Goal: Information Seeking & Learning: Check status

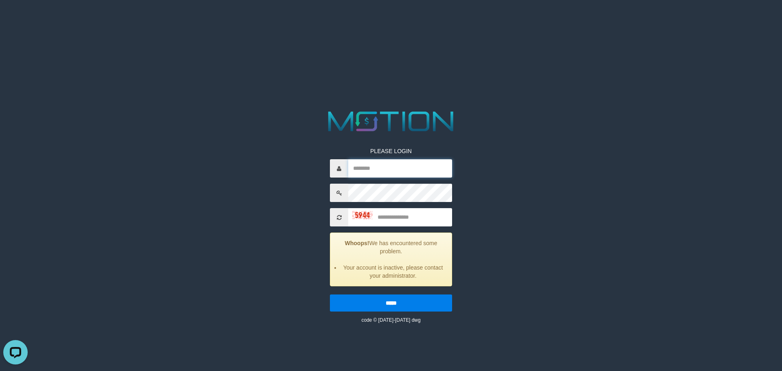
type input "********"
click at [417, 218] on input "text" at bounding box center [400, 217] width 104 height 18
type input "****"
click at [402, 299] on input "*****" at bounding box center [391, 303] width 122 height 17
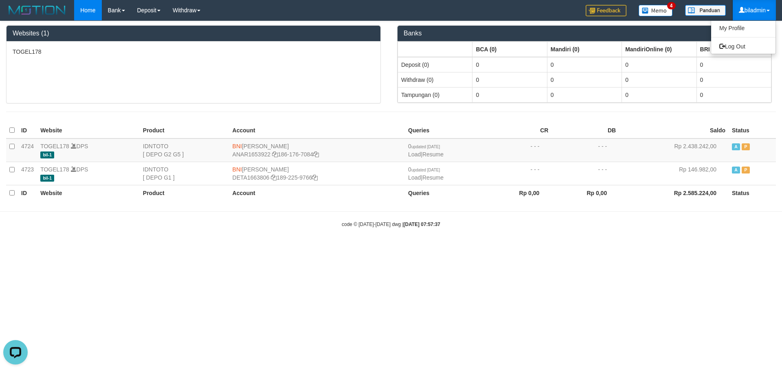
click at [762, 11] on link "biladmin" at bounding box center [754, 10] width 43 height 20
click at [746, 42] on link "Log Out" at bounding box center [743, 46] width 64 height 11
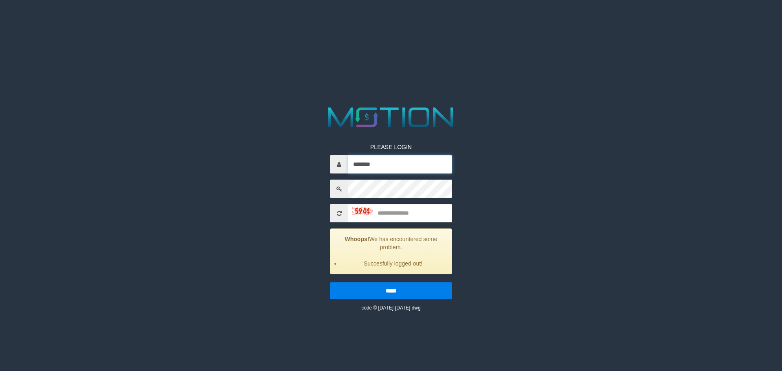
click at [432, 164] on input "********" at bounding box center [400, 164] width 104 height 18
type input "********"
click at [409, 213] on input "text" at bounding box center [400, 213] width 104 height 18
type input "****"
click at [330, 282] on input "*****" at bounding box center [391, 290] width 122 height 17
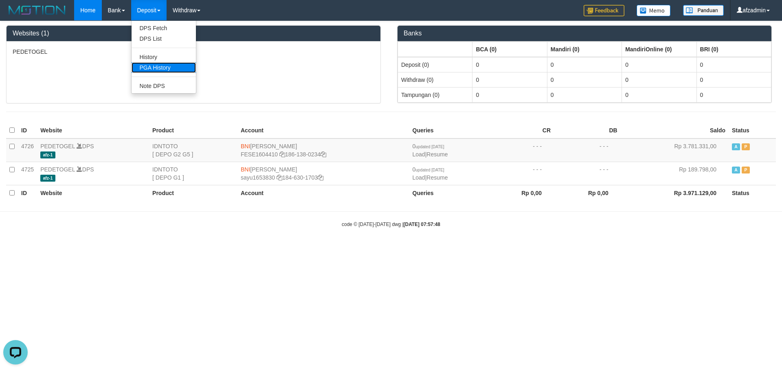
click at [154, 66] on link "PGA History" at bounding box center [164, 67] width 64 height 11
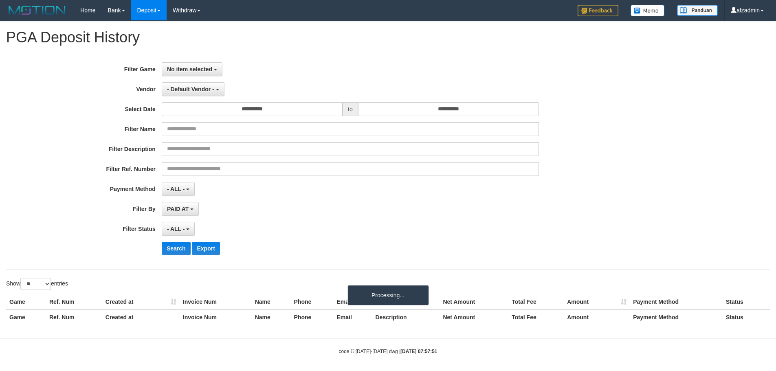
select select
select select "**"
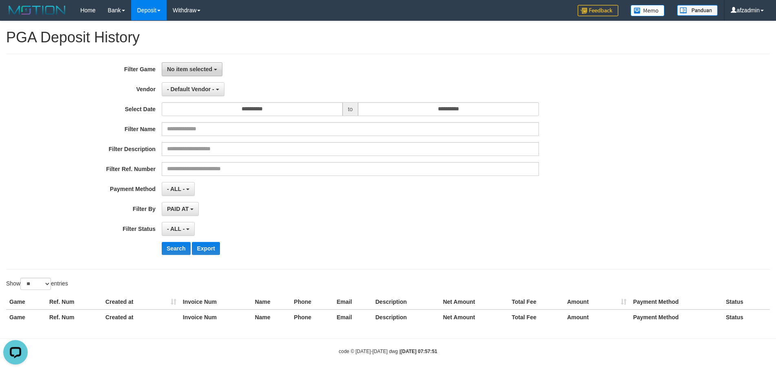
click at [176, 73] on button "No item selected" at bounding box center [192, 69] width 61 height 14
click at [185, 111] on label "[ITOTO] PEDETOGEL" at bounding box center [213, 111] width 103 height 12
select select "***"
click at [284, 113] on input "**********" at bounding box center [252, 109] width 181 height 14
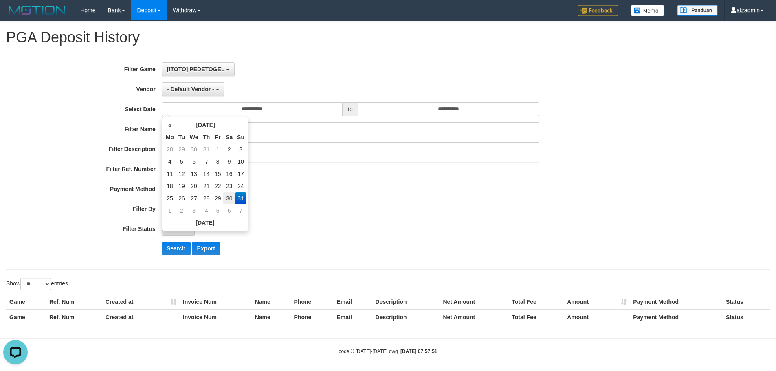
click at [228, 197] on td "30" at bounding box center [229, 198] width 12 height 12
type input "**********"
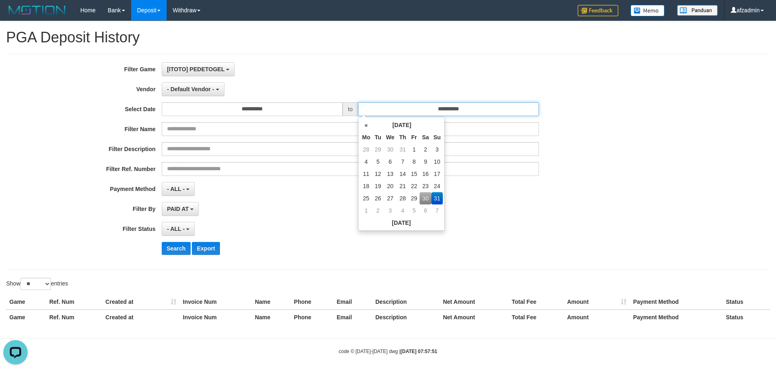
click at [412, 106] on input "**********" at bounding box center [448, 109] width 181 height 14
click at [422, 198] on td "30" at bounding box center [426, 198] width 12 height 12
type input "**********"
click at [298, 221] on div "**********" at bounding box center [323, 161] width 647 height 199
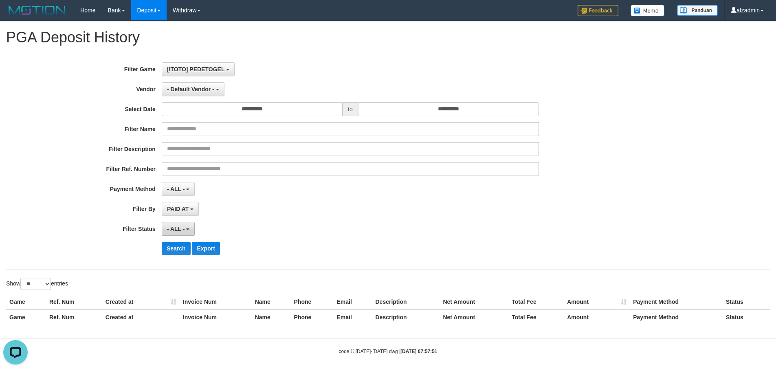
click at [184, 231] on span "- ALL -" at bounding box center [176, 229] width 18 height 7
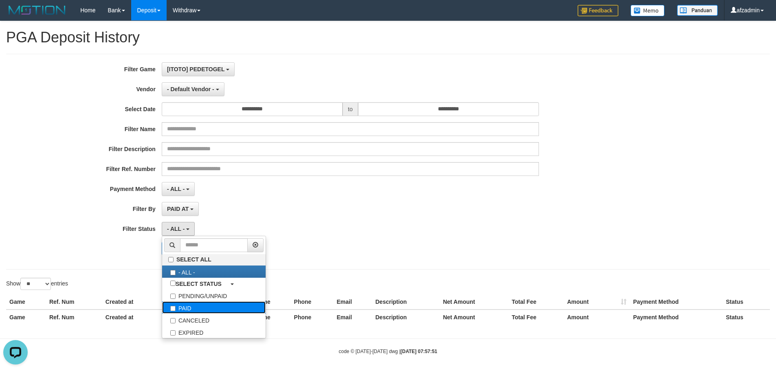
click at [189, 308] on label "PAID" at bounding box center [213, 308] width 103 height 12
select select "*"
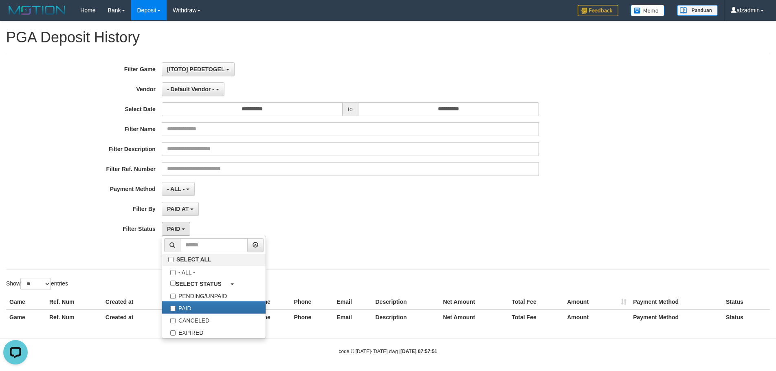
click at [406, 229] on div "PAID SELECT ALL - ALL - SELECT STATUS PENDING/UNPAID PAID CANCELED EXPIRED" at bounding box center [350, 229] width 377 height 14
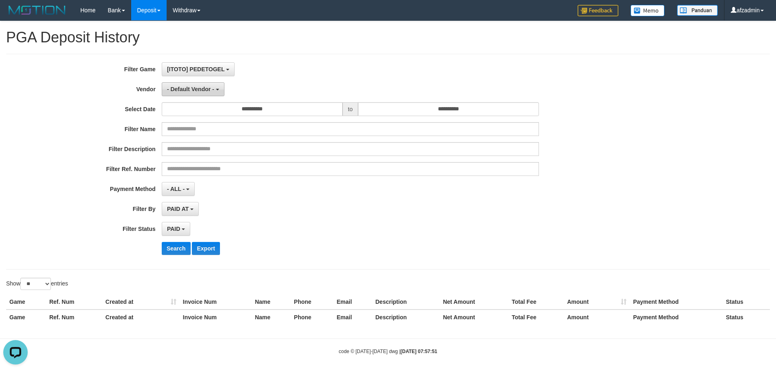
click at [205, 91] on span "- Default Vendor -" at bounding box center [190, 89] width 47 height 7
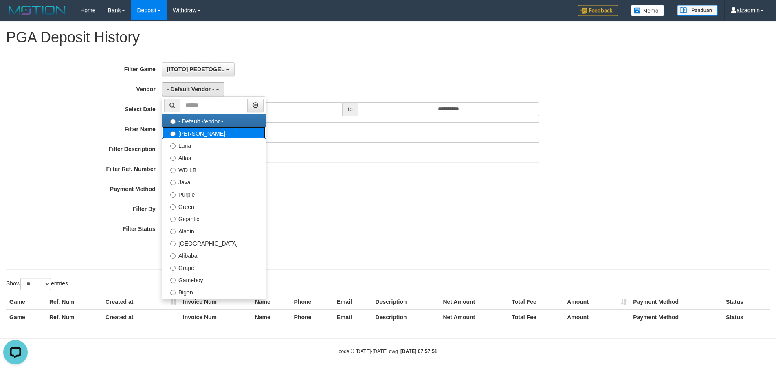
click at [197, 132] on label "[PERSON_NAME]" at bounding box center [213, 133] width 103 height 12
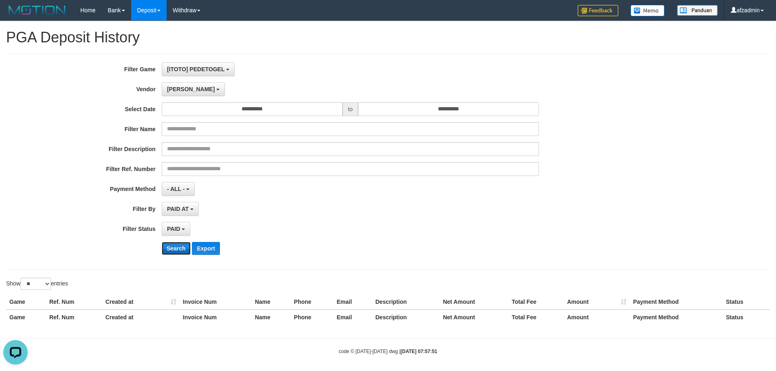
click at [174, 251] on button "Search" at bounding box center [176, 248] width 29 height 13
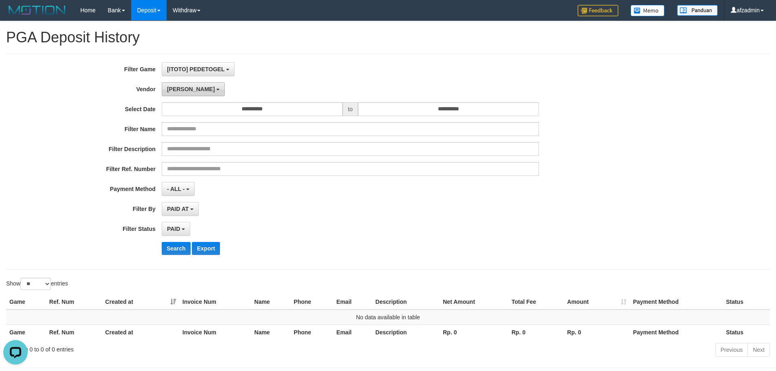
click at [190, 88] on button "[PERSON_NAME]" at bounding box center [193, 89] width 63 height 14
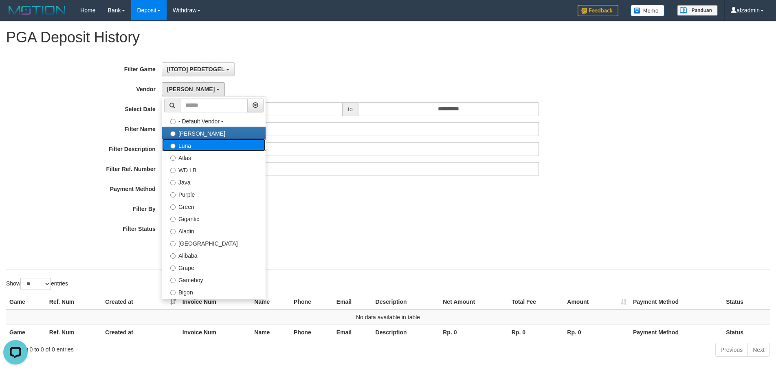
click at [189, 147] on label "Luna" at bounding box center [213, 145] width 103 height 12
select select "**********"
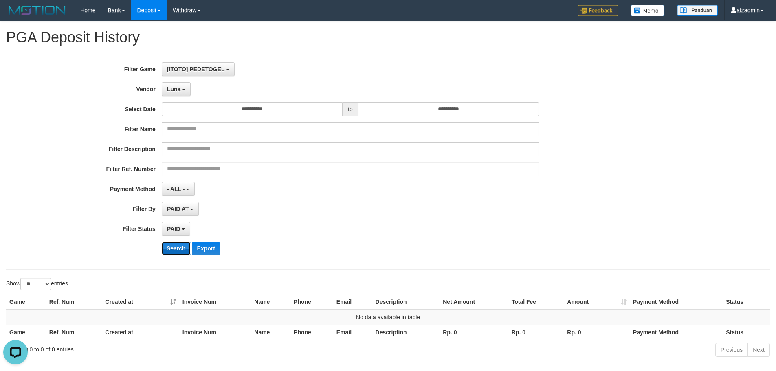
click at [177, 242] on button "Search" at bounding box center [176, 248] width 29 height 13
click at [179, 90] on span "Luna" at bounding box center [173, 89] width 13 height 7
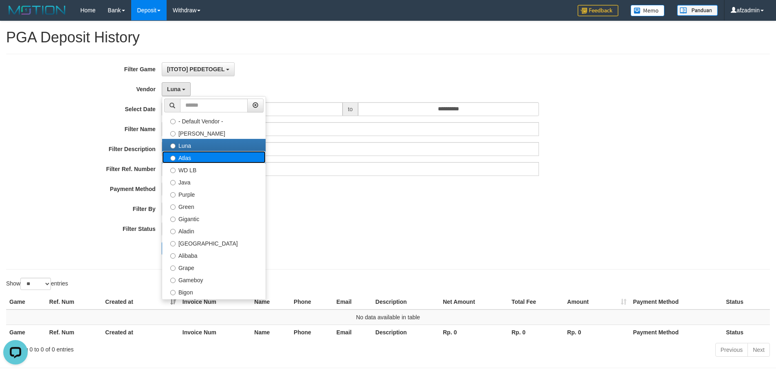
click at [191, 161] on label "Atlas" at bounding box center [213, 157] width 103 height 12
select select "**********"
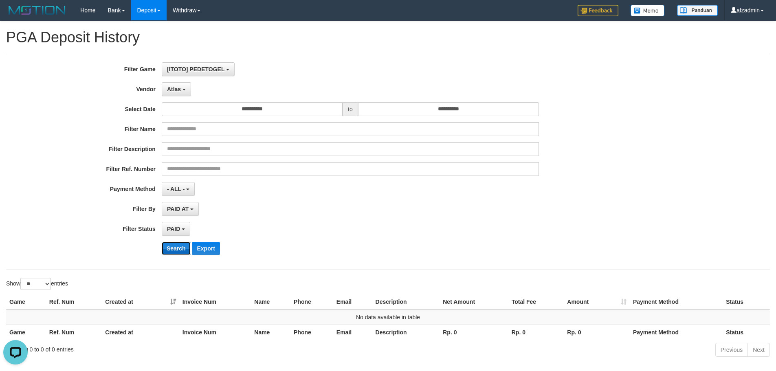
click at [179, 252] on button "Search" at bounding box center [176, 248] width 29 height 13
click at [176, 88] on span "Atlas" at bounding box center [174, 89] width 14 height 7
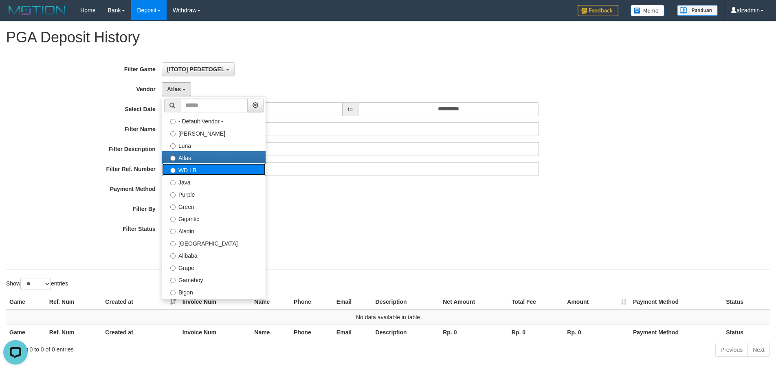
click at [193, 170] on label "WD LB" at bounding box center [213, 169] width 103 height 12
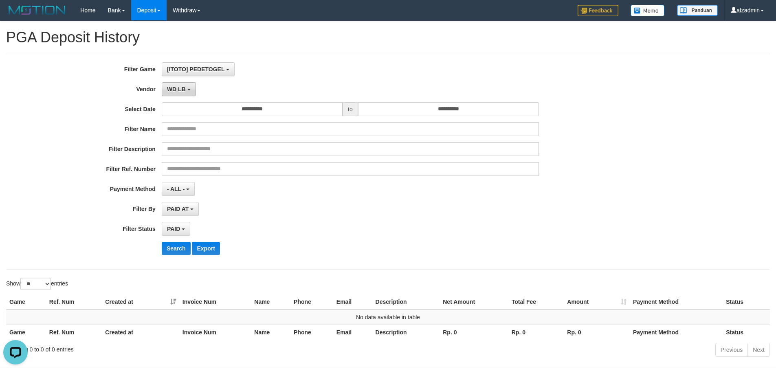
click at [184, 91] on span "WD LB" at bounding box center [176, 89] width 19 height 7
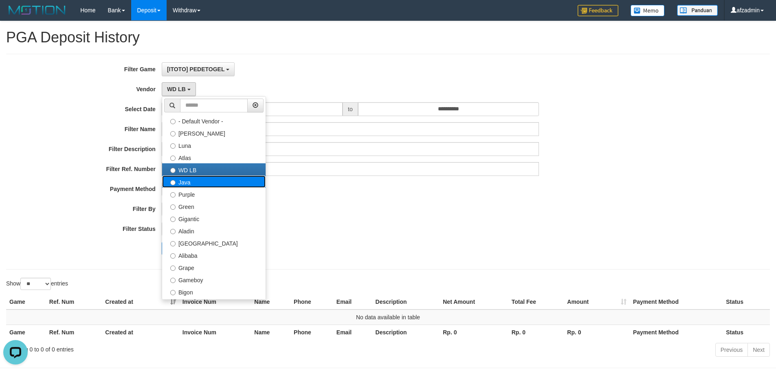
click at [203, 185] on label "Java" at bounding box center [213, 182] width 103 height 12
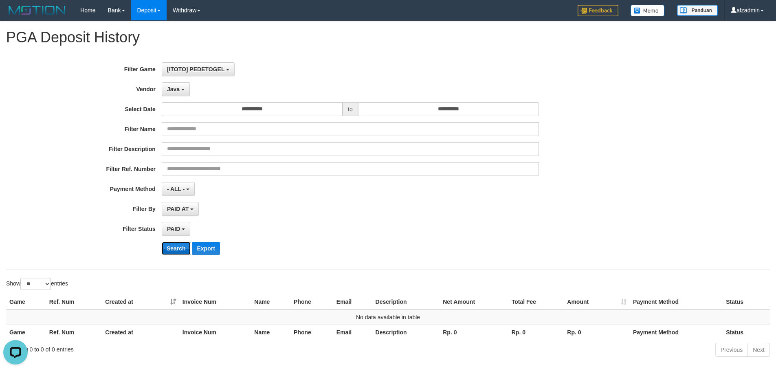
click at [181, 245] on button "Search" at bounding box center [176, 248] width 29 height 13
click at [179, 91] on span "Java" at bounding box center [173, 89] width 13 height 7
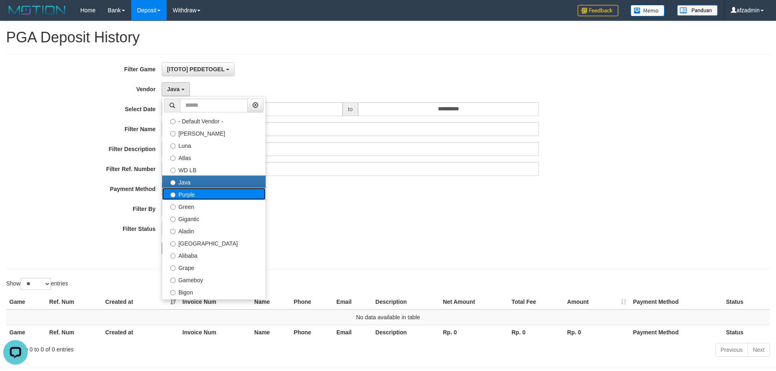
click at [192, 194] on label "Purple" at bounding box center [213, 194] width 103 height 12
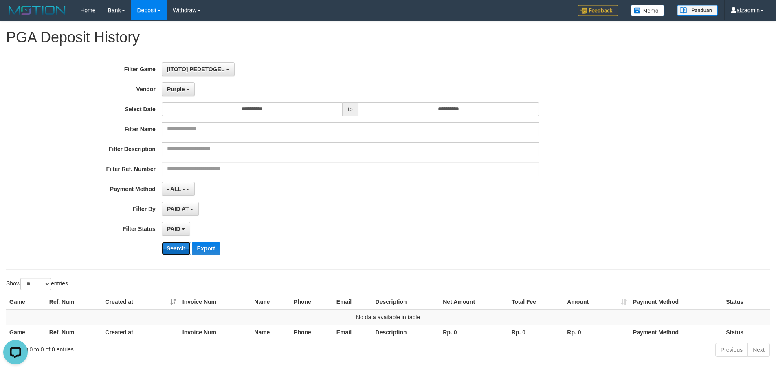
click at [173, 252] on button "Search" at bounding box center [176, 248] width 29 height 13
click at [185, 93] on button "Purple" at bounding box center [178, 89] width 33 height 14
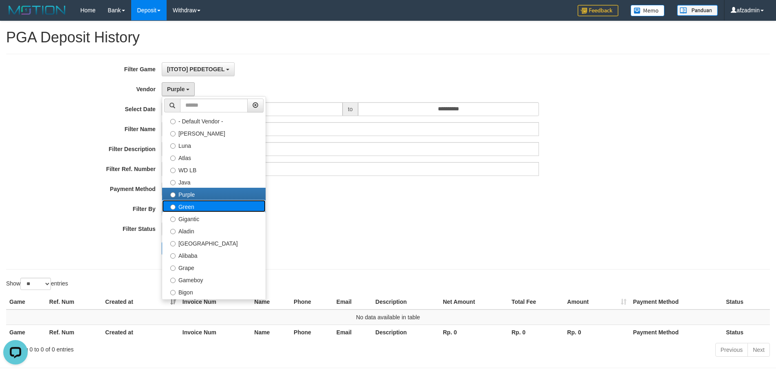
click at [196, 208] on label "Green" at bounding box center [213, 206] width 103 height 12
select select "**********"
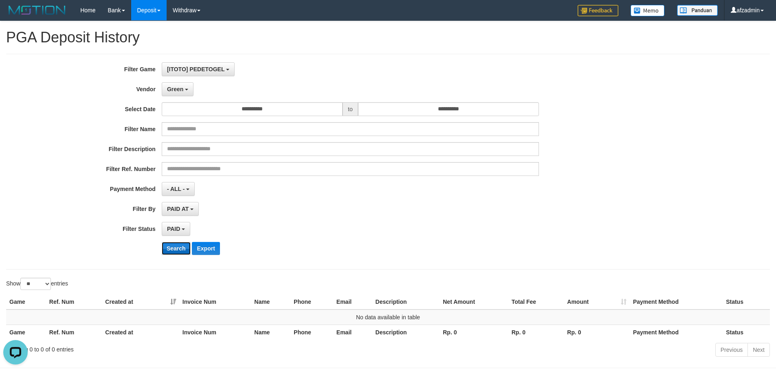
click at [181, 244] on button "Search" at bounding box center [176, 248] width 29 height 13
click at [180, 246] on button "Search" at bounding box center [176, 248] width 29 height 13
click at [185, 94] on button "Green" at bounding box center [178, 89] width 32 height 14
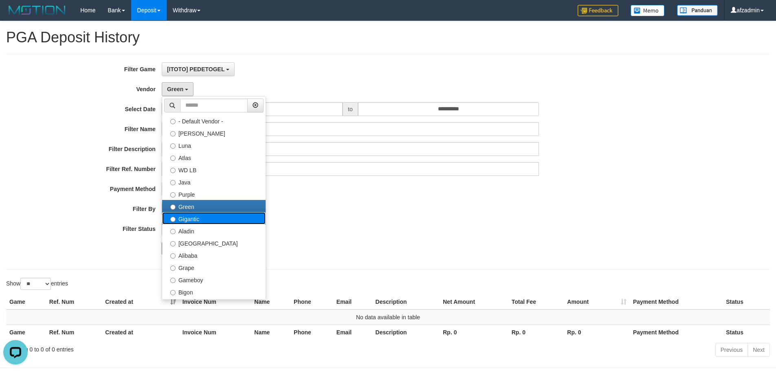
click at [191, 221] on label "Gigantic" at bounding box center [213, 218] width 103 height 12
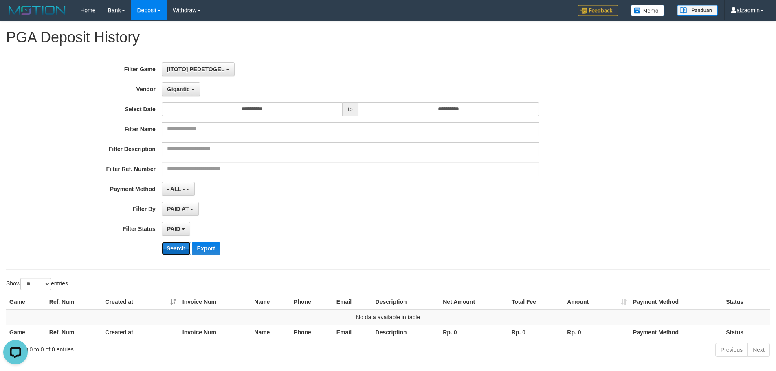
click at [182, 255] on button "Search" at bounding box center [176, 248] width 29 height 13
click at [187, 96] on button "Gigantic" at bounding box center [181, 89] width 38 height 14
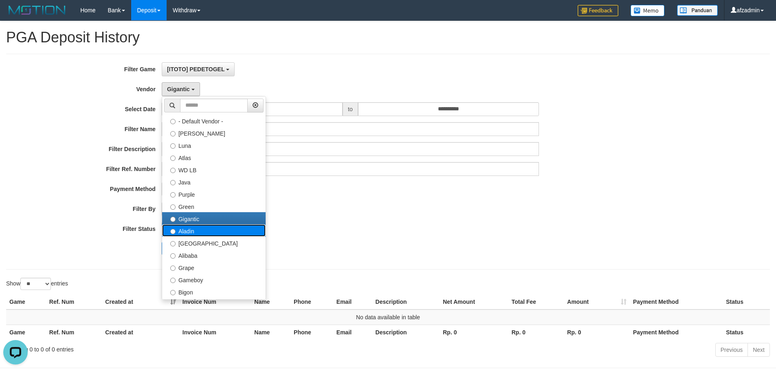
click at [197, 229] on label "Aladin" at bounding box center [213, 231] width 103 height 12
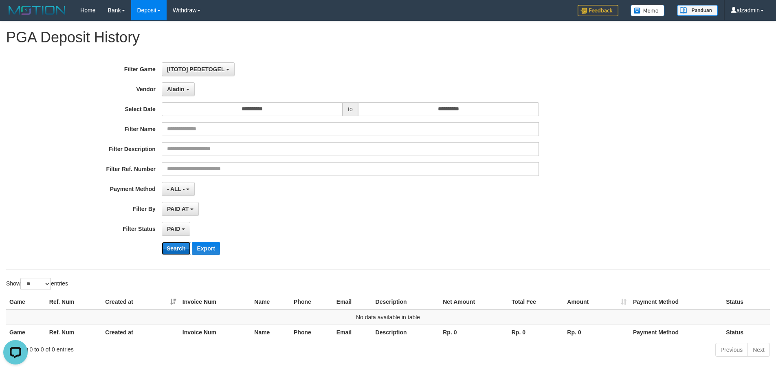
click at [183, 245] on button "Search" at bounding box center [176, 248] width 29 height 13
click at [180, 90] on span "Aladin" at bounding box center [176, 89] width 18 height 7
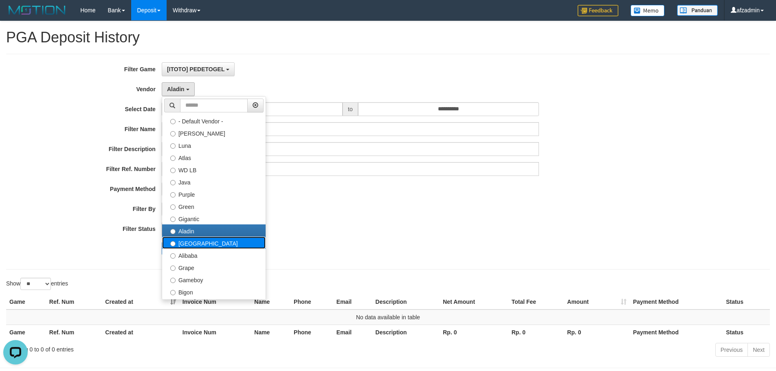
click at [186, 245] on label "[GEOGRAPHIC_DATA]" at bounding box center [213, 243] width 103 height 12
select select "**********"
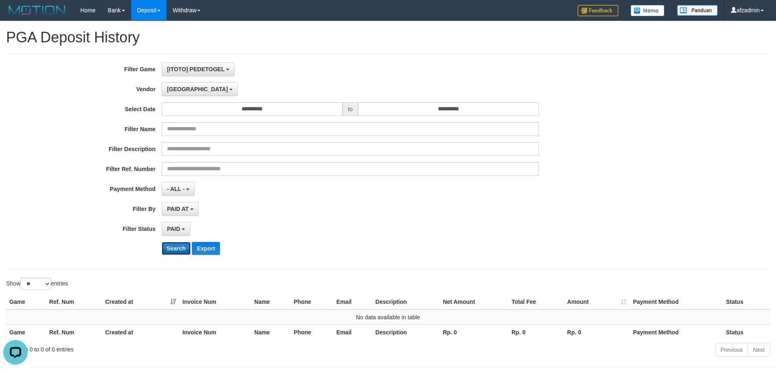
click at [177, 250] on button "Search" at bounding box center [176, 248] width 29 height 13
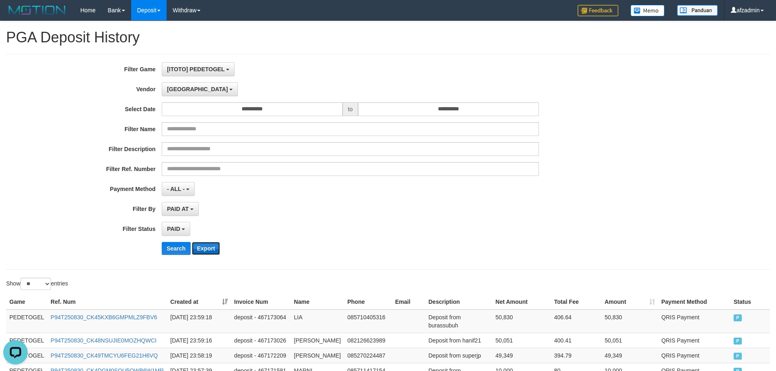
click at [205, 244] on button "Export" at bounding box center [206, 248] width 28 height 13
click at [182, 91] on span "[GEOGRAPHIC_DATA]" at bounding box center [197, 89] width 61 height 7
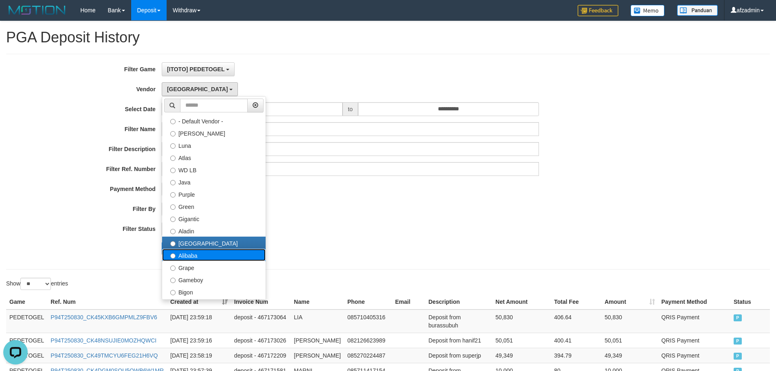
click at [186, 254] on label "Alibaba" at bounding box center [213, 255] width 103 height 12
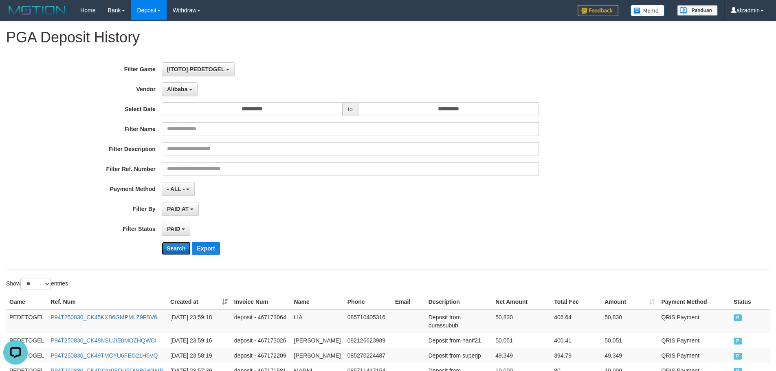
click at [178, 247] on button "Search" at bounding box center [176, 248] width 29 height 13
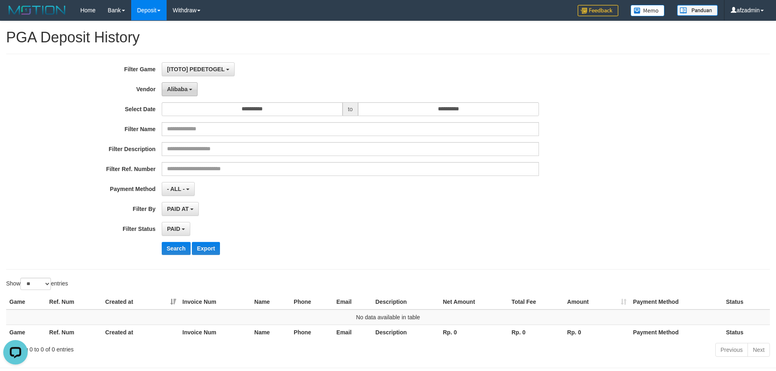
click at [181, 92] on span "Alibaba" at bounding box center [177, 89] width 21 height 7
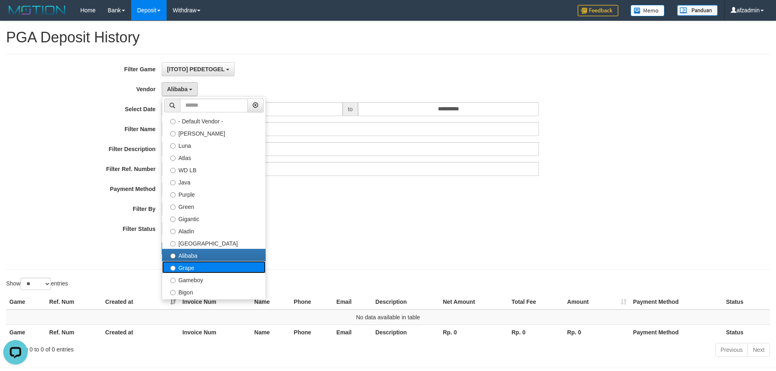
click at [195, 266] on label "Grape" at bounding box center [213, 267] width 103 height 12
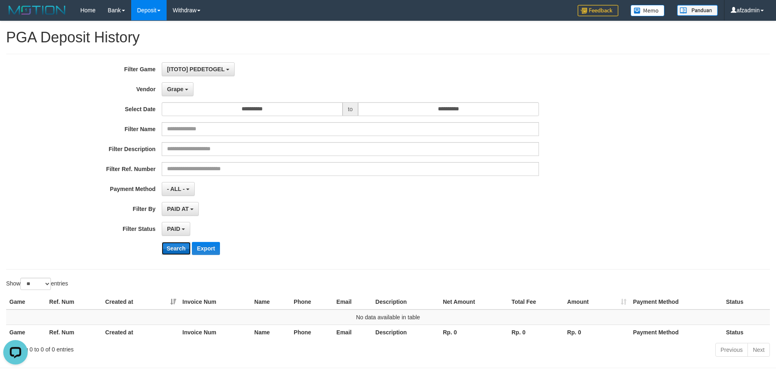
click at [176, 249] on button "Search" at bounding box center [176, 248] width 29 height 13
click at [178, 94] on button "Grape" at bounding box center [178, 89] width 32 height 14
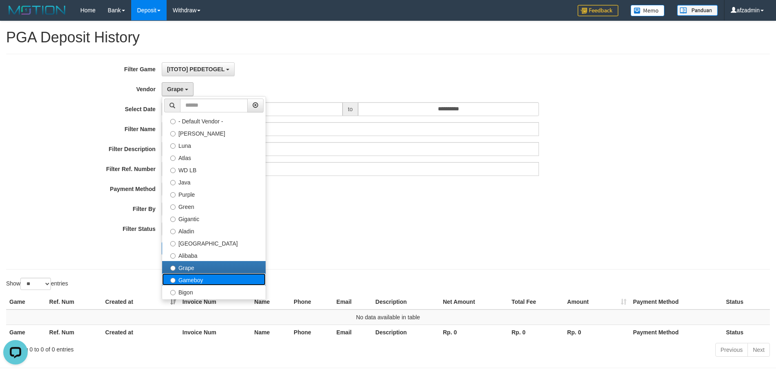
click at [202, 280] on label "Gameboy" at bounding box center [213, 279] width 103 height 12
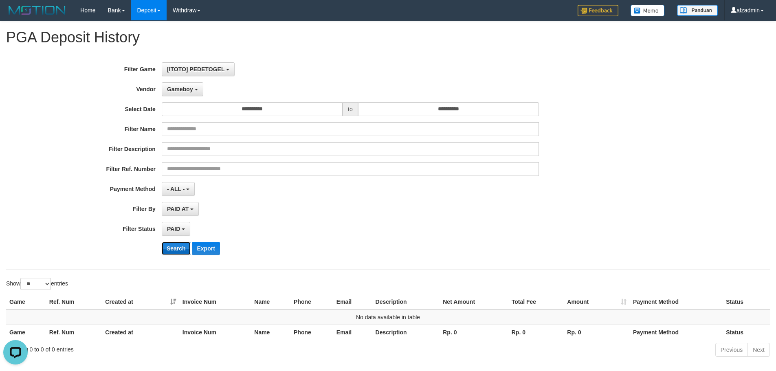
click at [179, 248] on button "Search" at bounding box center [176, 248] width 29 height 13
click at [181, 96] on button "Gameboy" at bounding box center [183, 89] width 42 height 14
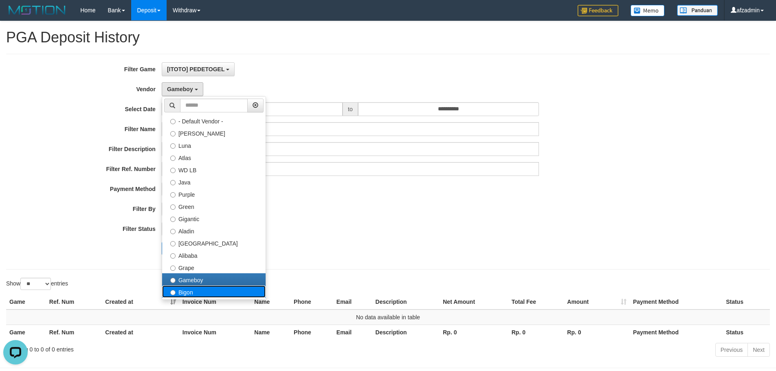
click at [183, 293] on label "Bigon" at bounding box center [213, 292] width 103 height 12
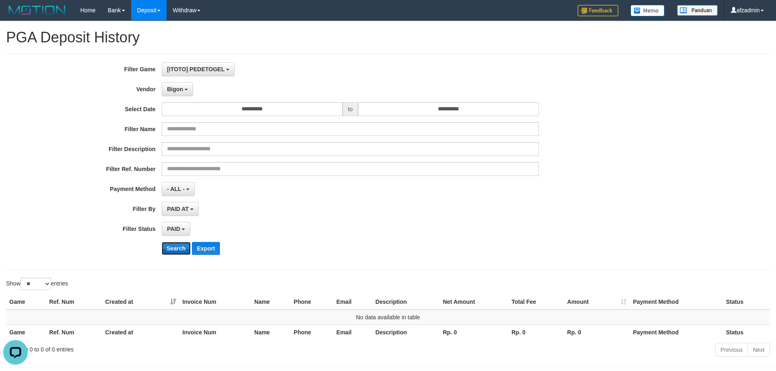
click at [176, 246] on button "Search" at bounding box center [176, 248] width 29 height 13
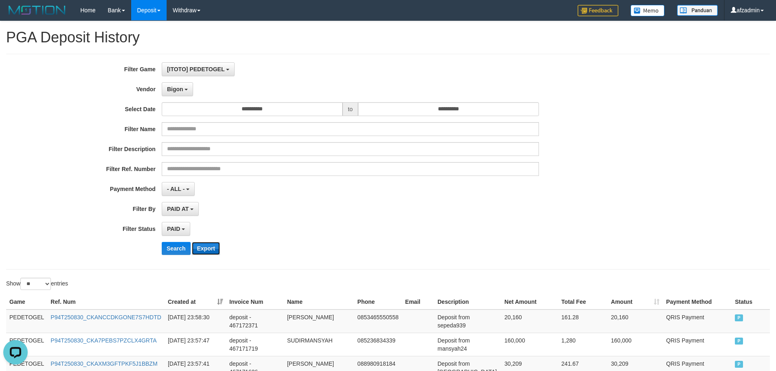
click at [210, 251] on button "Export" at bounding box center [206, 248] width 28 height 13
click at [180, 93] on button "Bigon" at bounding box center [178, 89] width 32 height 14
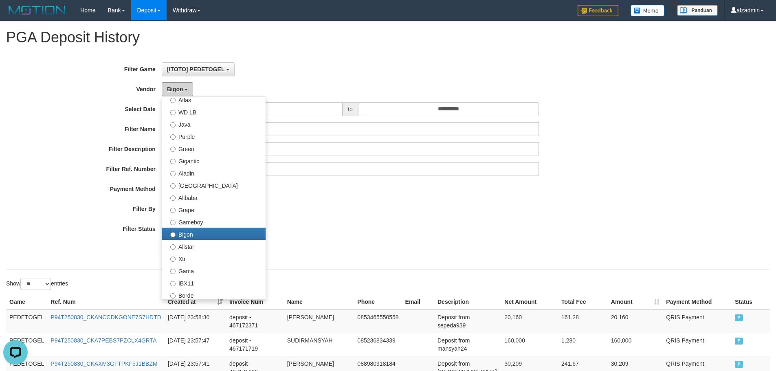
scroll to position [63, 0]
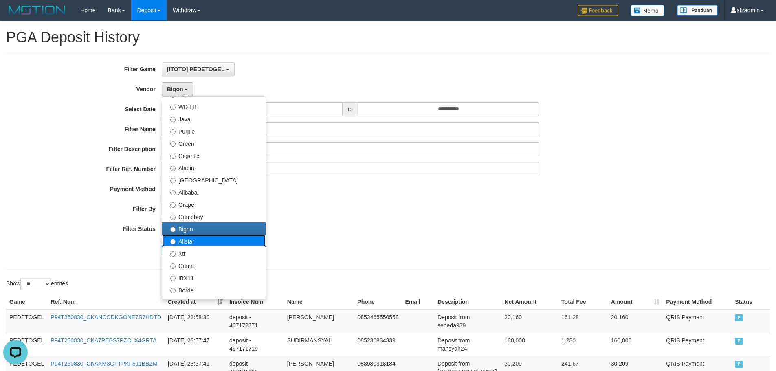
click at [238, 243] on label "Allstar" at bounding box center [213, 241] width 103 height 12
select select "**********"
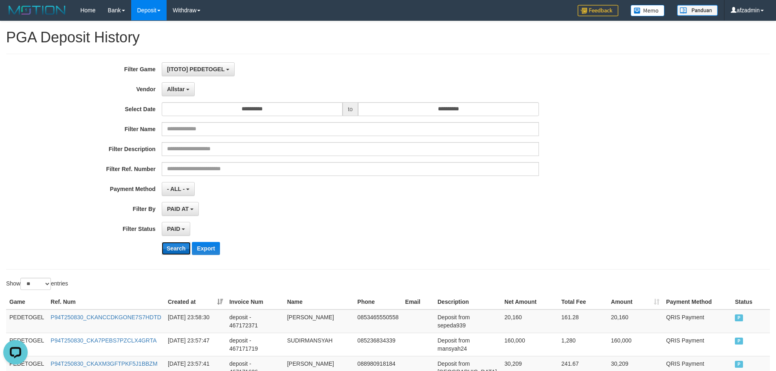
click at [172, 246] on button "Search" at bounding box center [176, 248] width 29 height 13
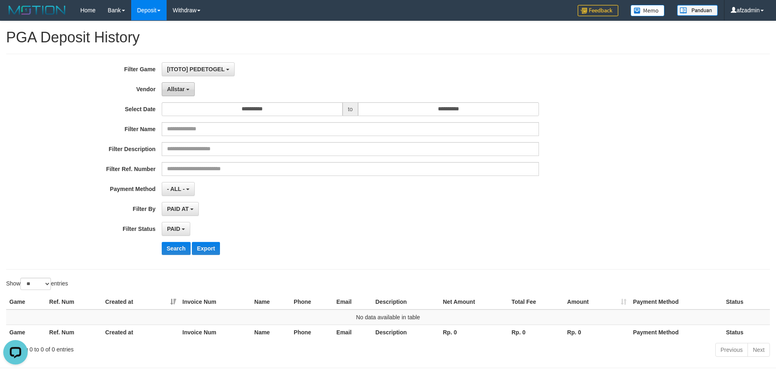
click at [186, 91] on button "Allstar" at bounding box center [178, 89] width 33 height 14
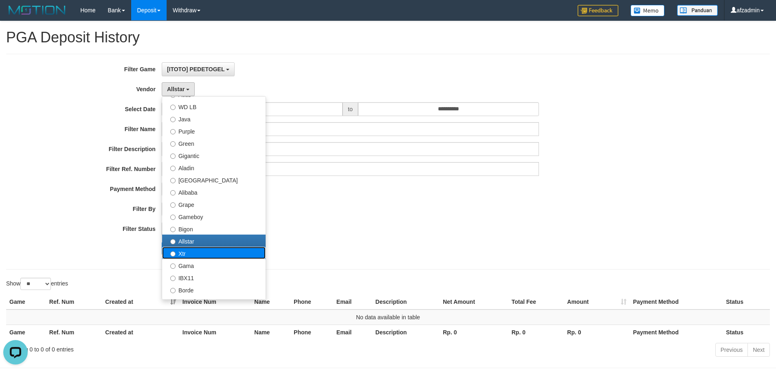
click at [201, 255] on label "Xtr" at bounding box center [213, 253] width 103 height 12
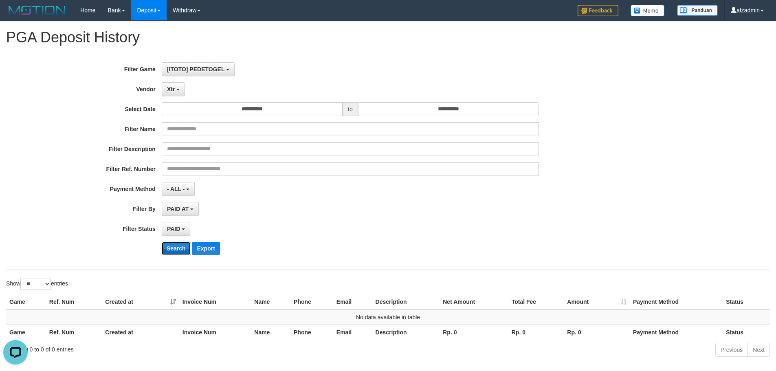
click at [173, 249] on button "Search" at bounding box center [176, 248] width 29 height 13
click at [167, 86] on span "Xtr" at bounding box center [171, 89] width 8 height 7
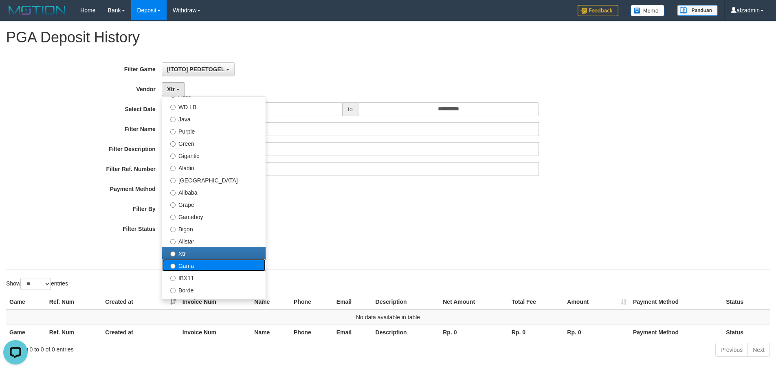
click at [190, 264] on label "Gama" at bounding box center [213, 265] width 103 height 12
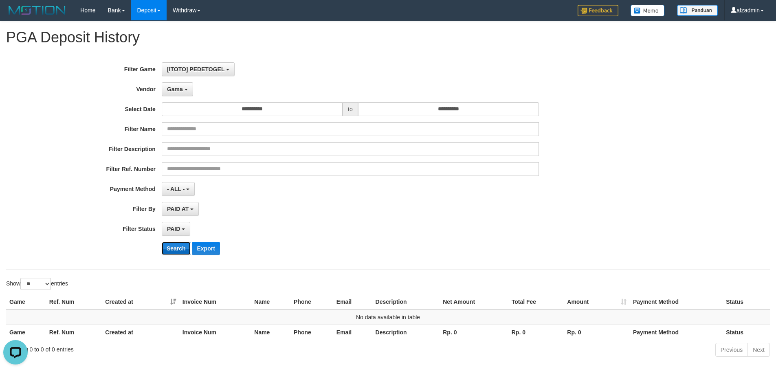
click at [180, 253] on button "Search" at bounding box center [176, 248] width 29 height 13
click at [192, 93] on button "Gama" at bounding box center [177, 89] width 31 height 14
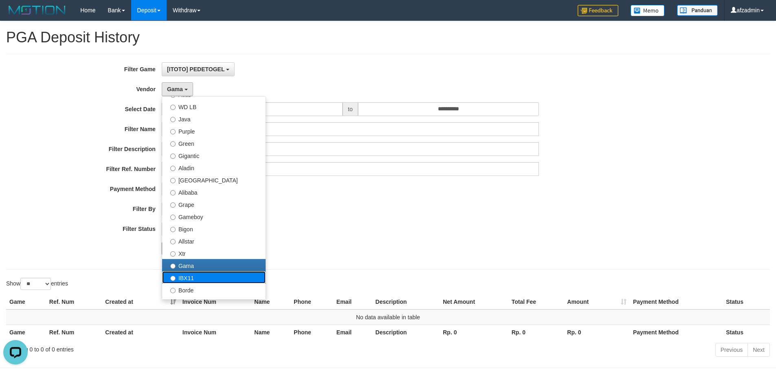
click at [200, 281] on label "IBX11" at bounding box center [213, 277] width 103 height 12
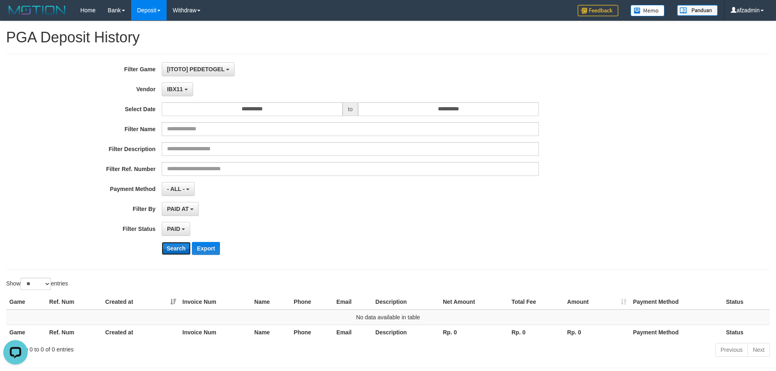
click at [182, 244] on button "Search" at bounding box center [176, 248] width 29 height 13
click at [172, 244] on button "Search" at bounding box center [176, 248] width 29 height 13
click at [180, 93] on button "IBX11" at bounding box center [177, 89] width 31 height 14
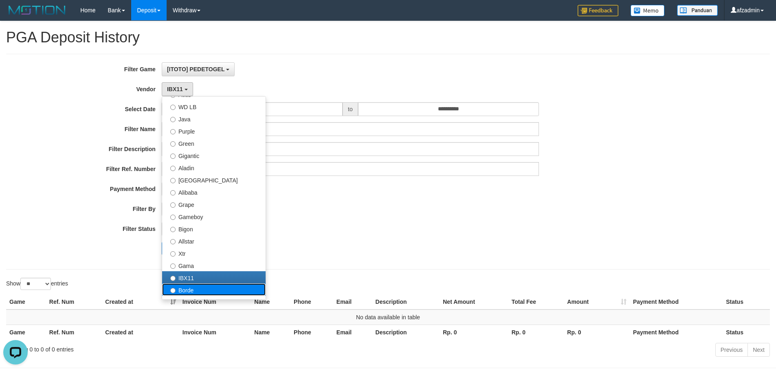
click at [200, 291] on label "Borde" at bounding box center [213, 290] width 103 height 12
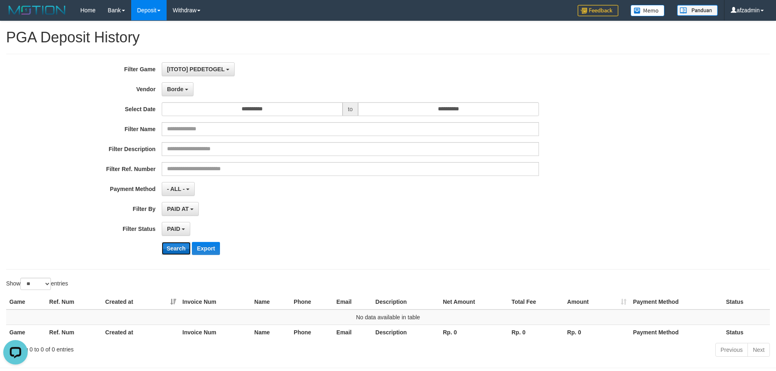
click at [180, 250] on button "Search" at bounding box center [176, 248] width 29 height 13
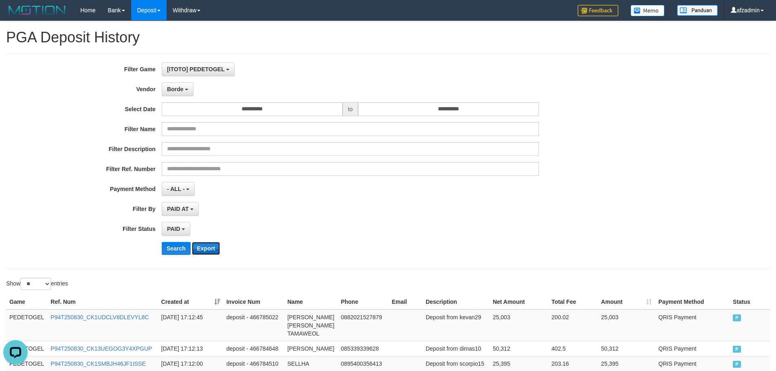
click at [207, 248] on button "Export" at bounding box center [206, 248] width 28 height 13
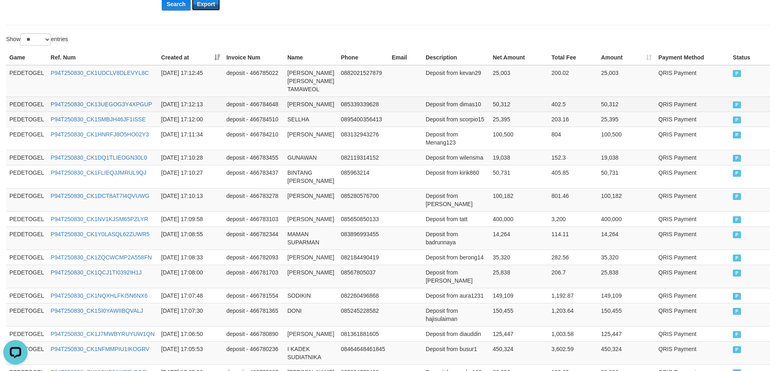
scroll to position [0, 0]
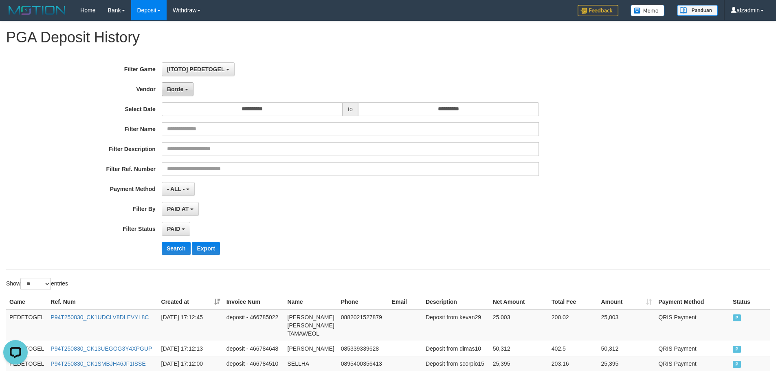
click at [187, 93] on button "Borde" at bounding box center [178, 89] width 32 height 14
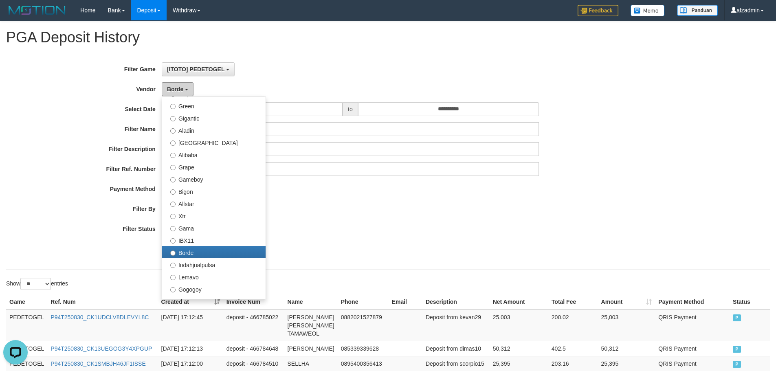
scroll to position [103, 0]
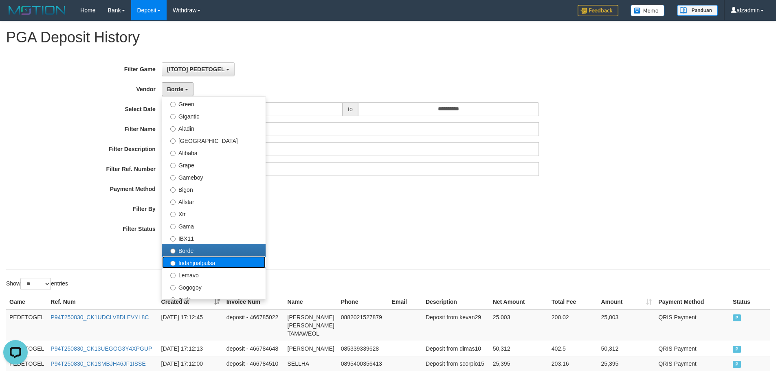
click at [238, 259] on label "Indahjualpulsa" at bounding box center [213, 262] width 103 height 12
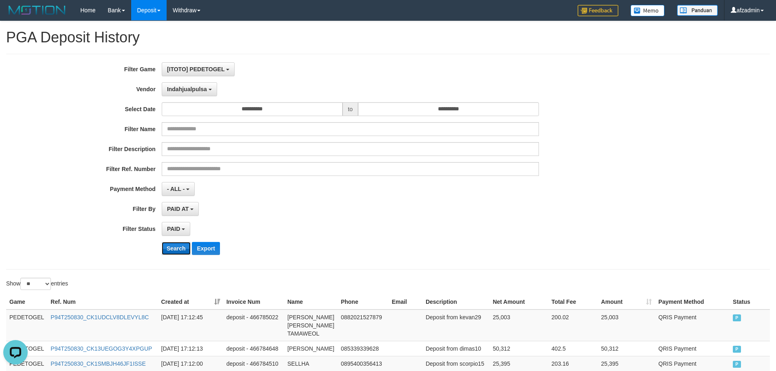
click at [183, 251] on button "Search" at bounding box center [176, 248] width 29 height 13
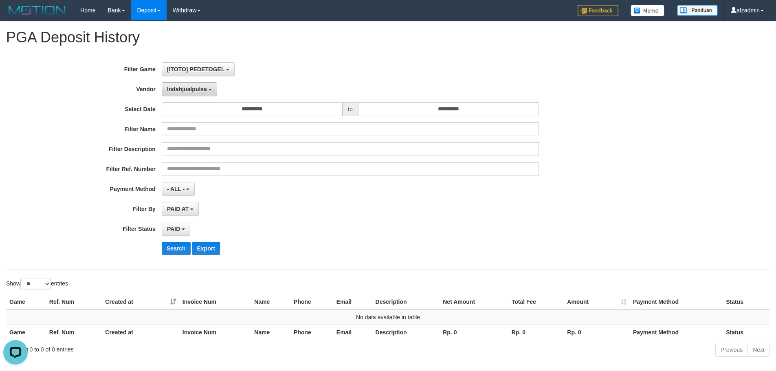
click at [209, 82] on button "Indahjualpulsa" at bounding box center [189, 89] width 55 height 14
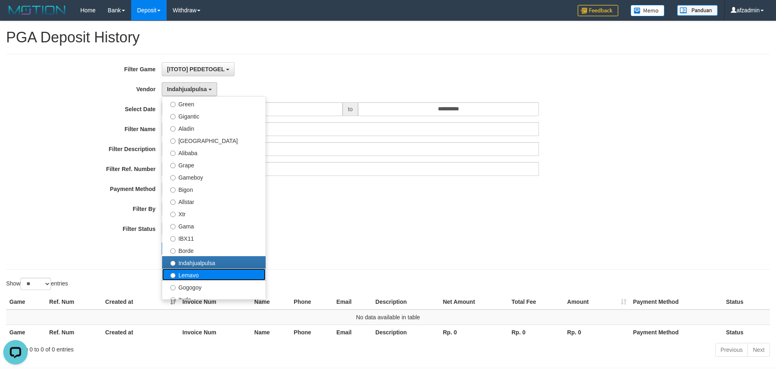
click at [195, 274] on label "Lemavo" at bounding box center [213, 275] width 103 height 12
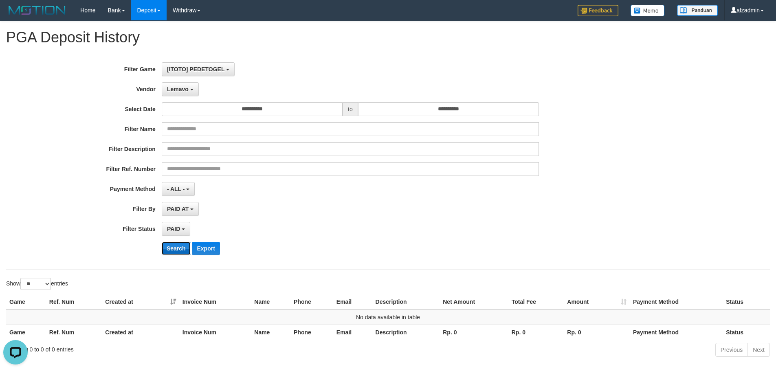
click at [177, 249] on button "Search" at bounding box center [176, 248] width 29 height 13
click at [176, 92] on span "Lemavo" at bounding box center [178, 89] width 22 height 7
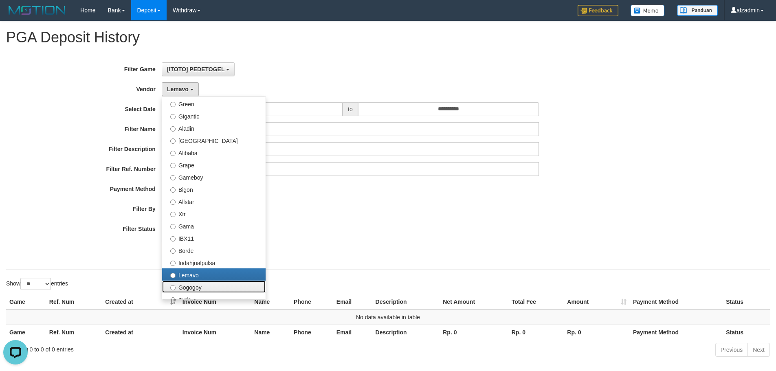
drag, startPoint x: 192, startPoint y: 284, endPoint x: 188, endPoint y: 283, distance: 4.2
click at [192, 284] on label "Gogogoy" at bounding box center [213, 287] width 103 height 12
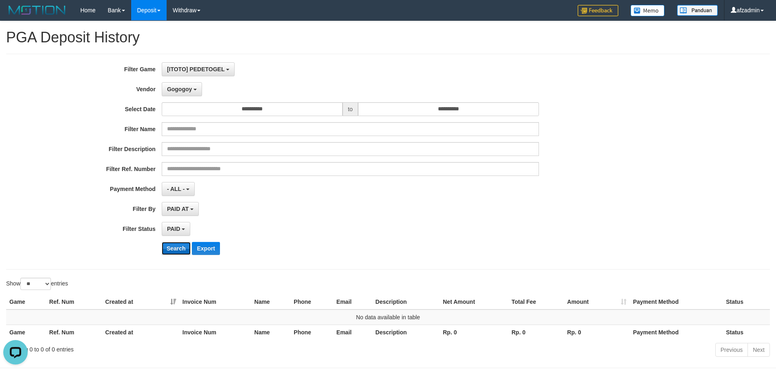
click at [178, 251] on button "Search" at bounding box center [176, 248] width 29 height 13
click at [192, 96] on button "Gogogoy" at bounding box center [182, 89] width 40 height 14
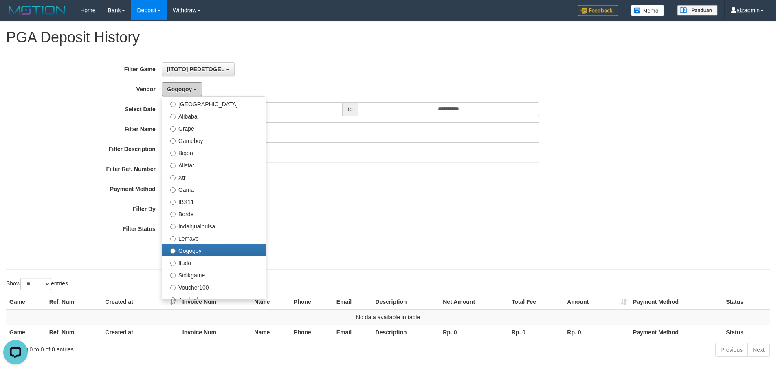
scroll to position [150, 0]
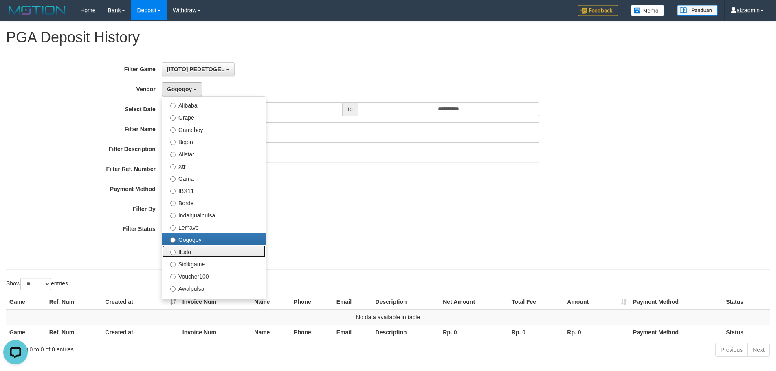
drag, startPoint x: 219, startPoint y: 251, endPoint x: 201, endPoint y: 260, distance: 20.1
click at [219, 251] on label "Itudo" at bounding box center [213, 251] width 103 height 12
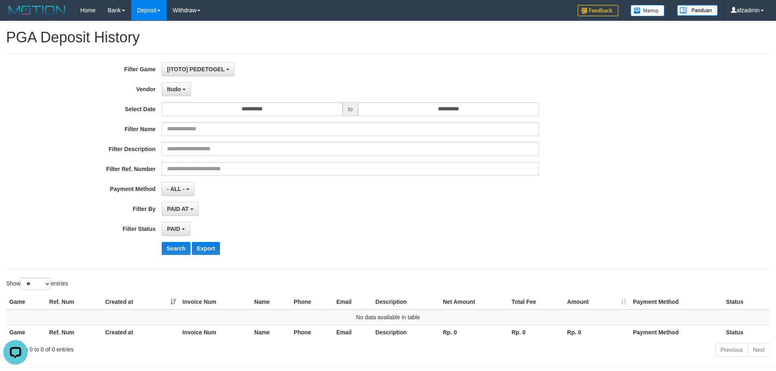
click at [185, 256] on div "**********" at bounding box center [323, 161] width 647 height 199
click at [184, 252] on button "Search" at bounding box center [176, 248] width 29 height 13
click at [183, 94] on button "Itudo" at bounding box center [176, 89] width 29 height 14
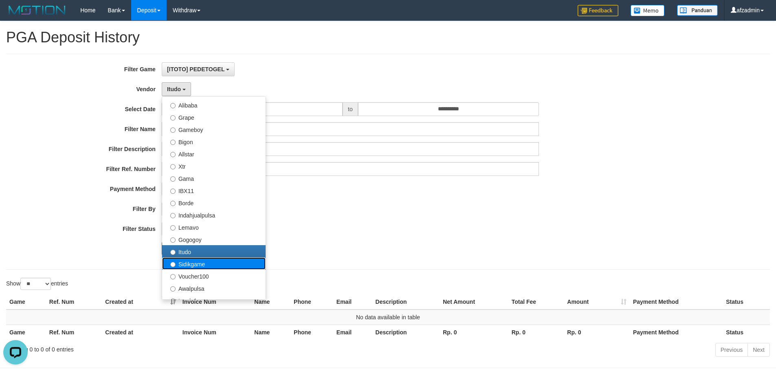
click at [201, 266] on label "Sidikgame" at bounding box center [213, 264] width 103 height 12
select select "**********"
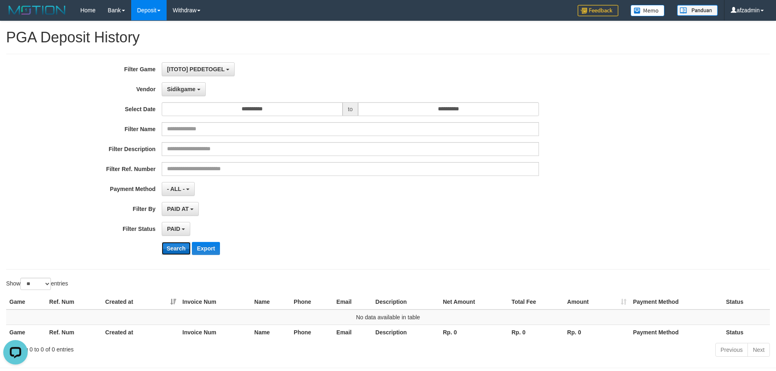
click at [180, 250] on button "Search" at bounding box center [176, 248] width 29 height 13
click at [188, 96] on div "**********" at bounding box center [323, 161] width 647 height 199
click at [188, 95] on button "Sidikgame" at bounding box center [184, 89] width 44 height 14
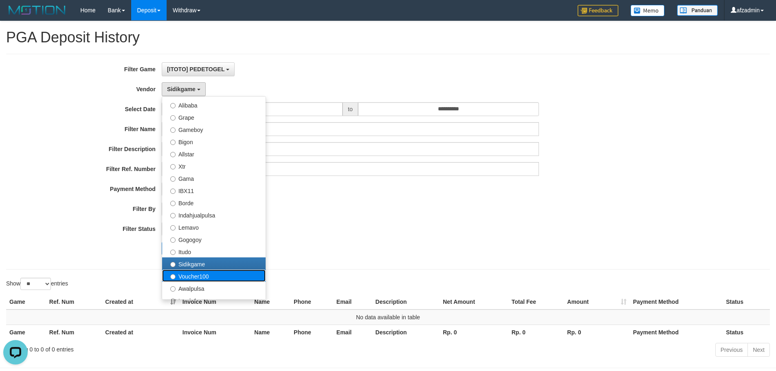
click at [190, 275] on label "Voucher100" at bounding box center [213, 276] width 103 height 12
select select "**********"
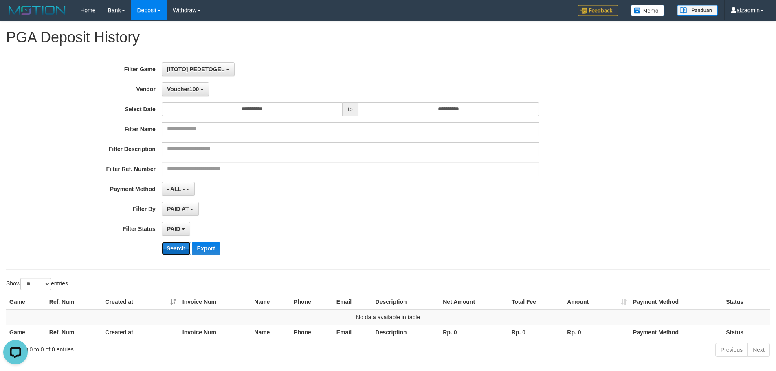
click at [178, 252] on button "Search" at bounding box center [176, 248] width 29 height 13
click at [194, 88] on span "Voucher100" at bounding box center [183, 89] width 32 height 7
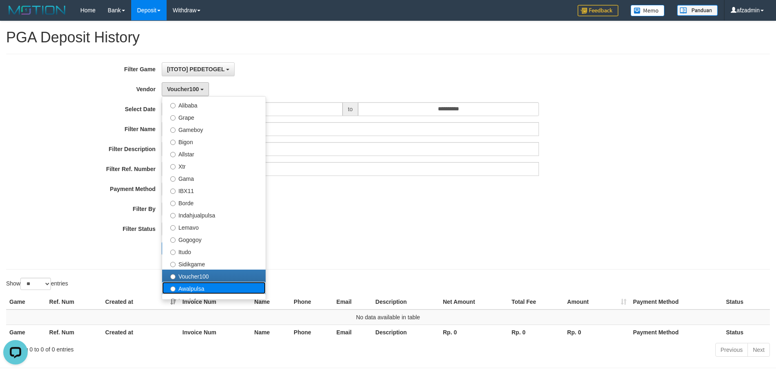
click at [199, 288] on label "Awalpulsa" at bounding box center [213, 288] width 103 height 12
select select "**********"
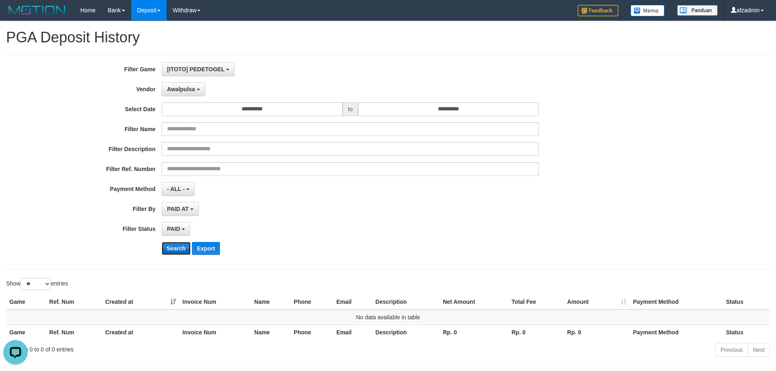
click at [186, 245] on button "Search" at bounding box center [176, 248] width 29 height 13
click at [198, 94] on button "Awalpulsa" at bounding box center [184, 89] width 44 height 14
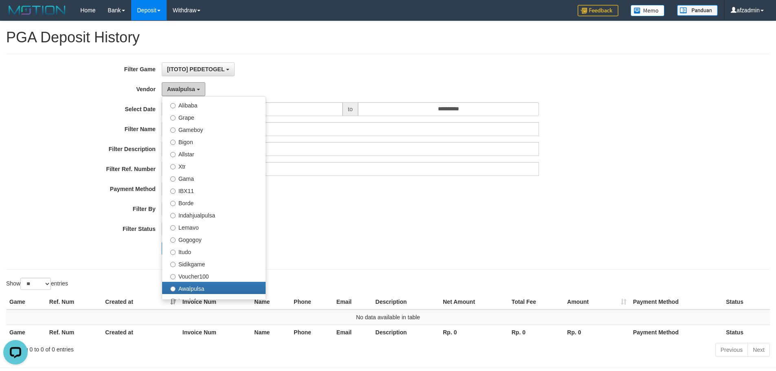
scroll to position [267, 0]
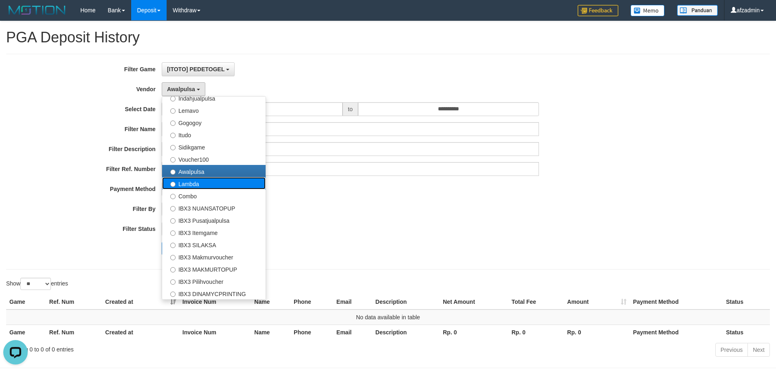
click at [192, 184] on label "Lambda" at bounding box center [213, 183] width 103 height 12
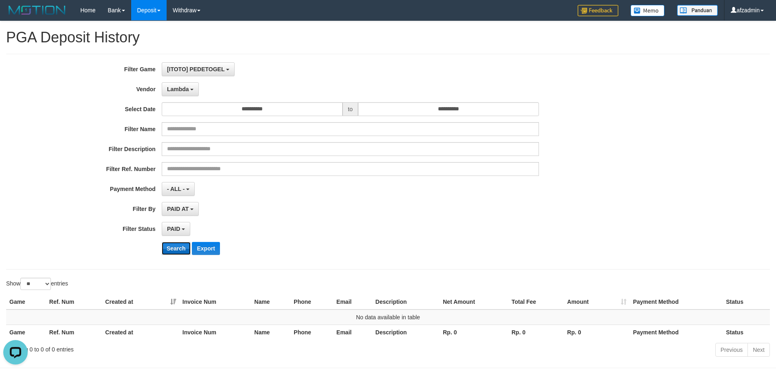
click at [181, 247] on button "Search" at bounding box center [176, 248] width 29 height 13
click at [189, 93] on button "Lambda" at bounding box center [180, 89] width 37 height 14
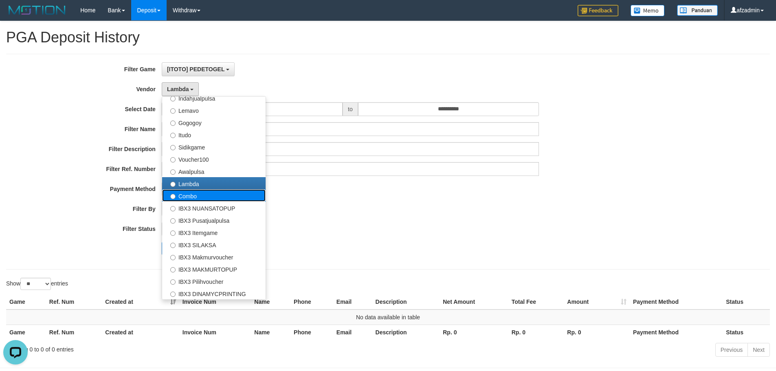
click at [188, 199] on label "Combo" at bounding box center [213, 195] width 103 height 12
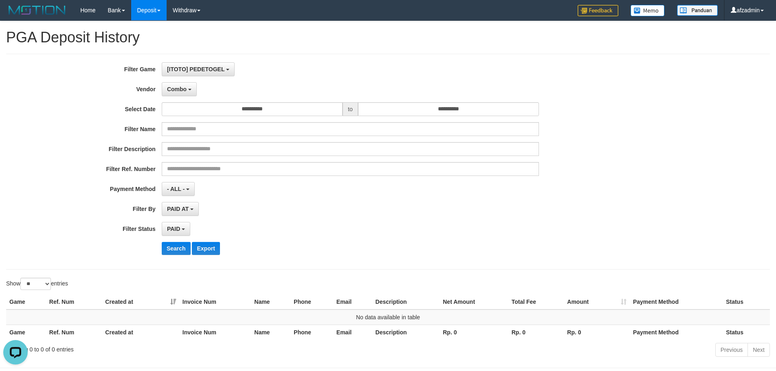
click at [176, 257] on div "**********" at bounding box center [323, 161] width 647 height 199
click at [176, 248] on button "Search" at bounding box center [176, 248] width 29 height 13
click at [191, 96] on div "**********" at bounding box center [323, 161] width 647 height 199
click at [187, 88] on button "Combo" at bounding box center [179, 89] width 35 height 14
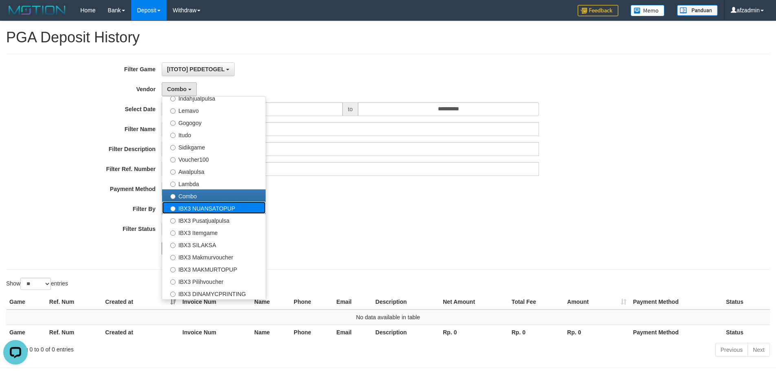
click at [218, 211] on label "IBX3 NUANSATOPUP" at bounding box center [213, 208] width 103 height 12
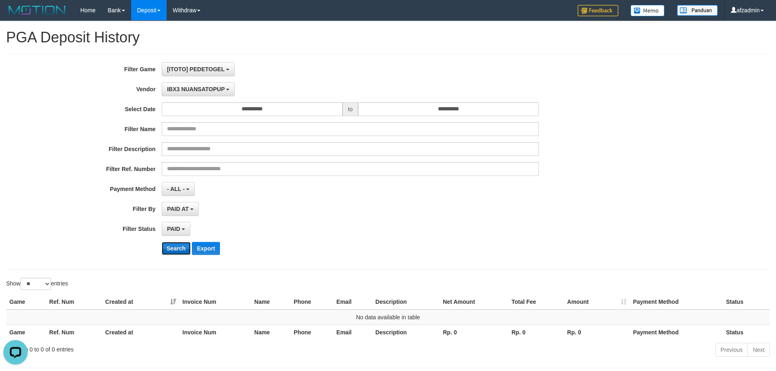
click at [183, 248] on button "Search" at bounding box center [176, 248] width 29 height 13
click at [208, 97] on div "**********" at bounding box center [323, 161] width 647 height 199
click at [208, 93] on button "IBX3 NUANSATOPUP" at bounding box center [198, 89] width 73 height 14
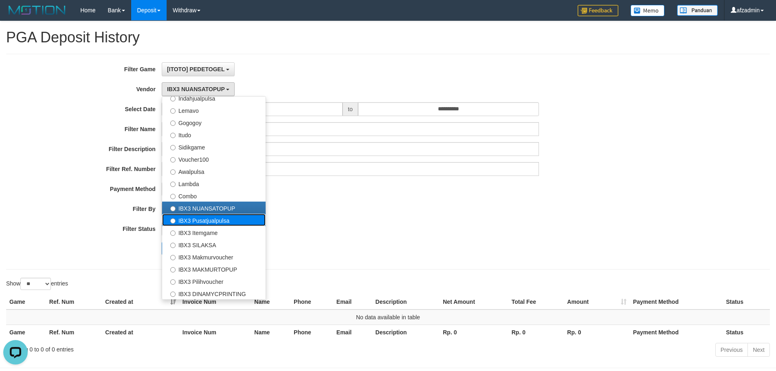
click at [197, 220] on label "IBX3 Pusatjualpulsa" at bounding box center [213, 220] width 103 height 12
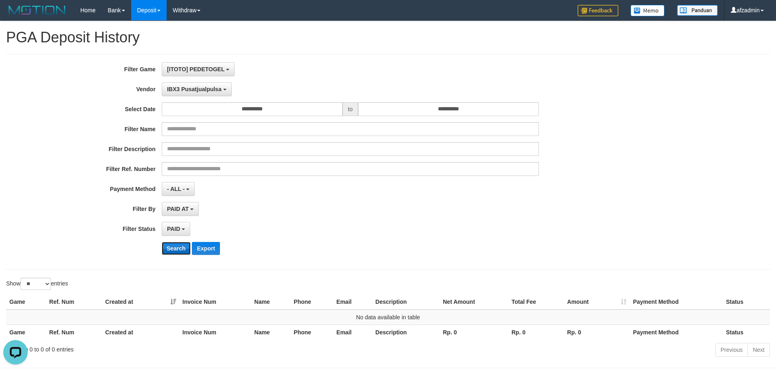
click at [185, 247] on button "Search" at bounding box center [176, 248] width 29 height 13
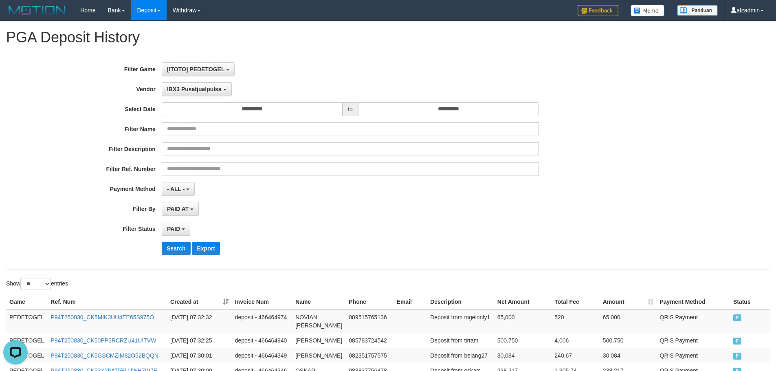
click at [209, 241] on div "**********" at bounding box center [323, 161] width 647 height 199
click at [210, 249] on button "Export" at bounding box center [206, 248] width 28 height 13
click at [209, 92] on span "IBX3 Pusatjualpulsa" at bounding box center [194, 89] width 55 height 7
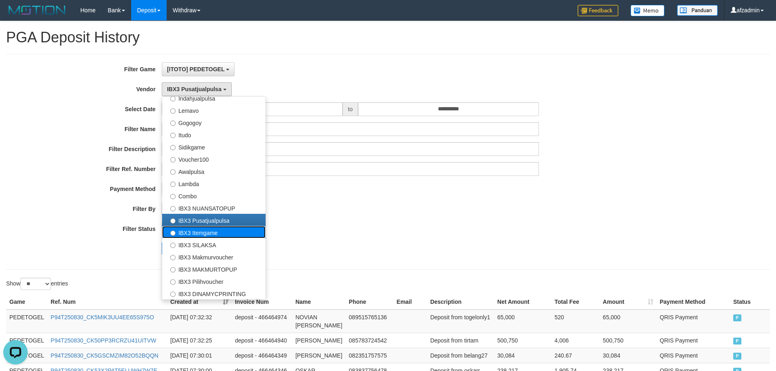
drag, startPoint x: 242, startPoint y: 234, endPoint x: 212, endPoint y: 240, distance: 29.9
click at [241, 234] on label "IBX3 Itemgame" at bounding box center [213, 232] width 103 height 12
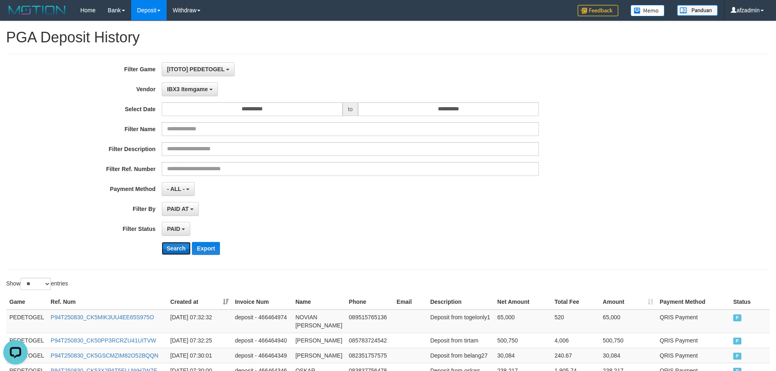
click at [164, 247] on button "Search" at bounding box center [176, 248] width 29 height 13
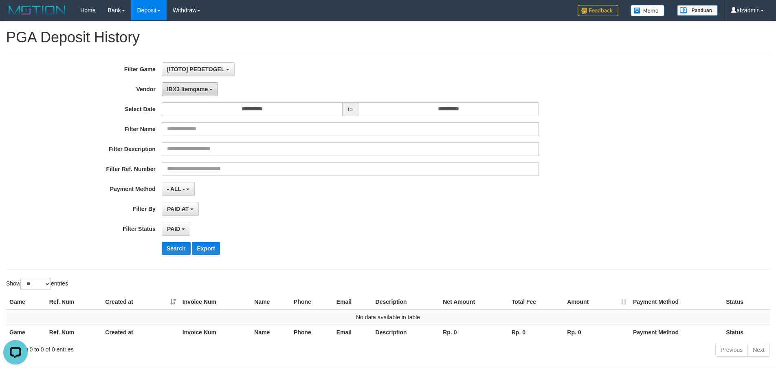
click at [205, 86] on span "IBX3 Itemgame" at bounding box center [187, 89] width 41 height 7
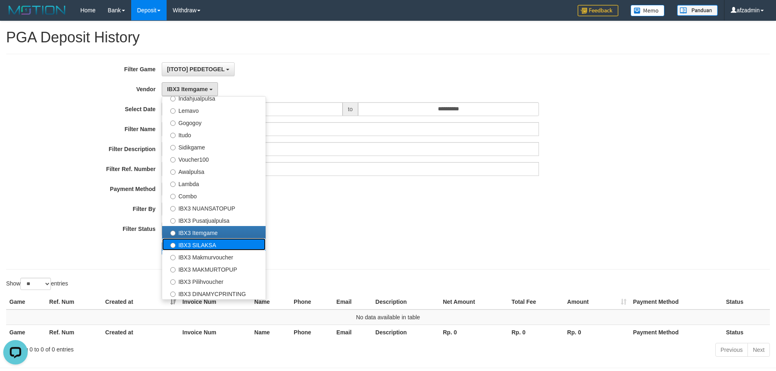
click at [195, 248] on label "IBX3 SILAKSA" at bounding box center [213, 244] width 103 height 12
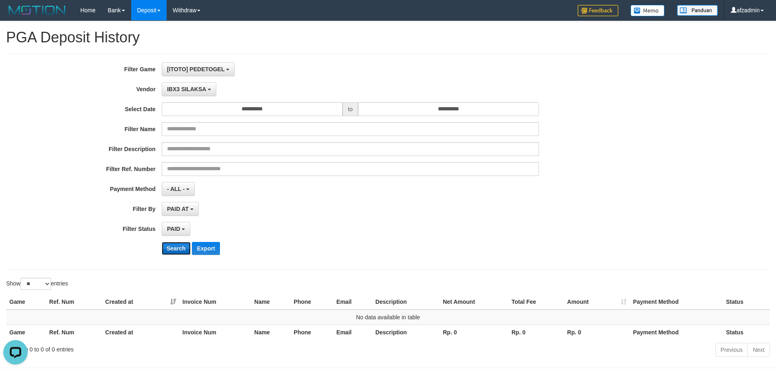
click at [174, 251] on button "Search" at bounding box center [176, 248] width 29 height 13
click at [195, 92] on button "IBX3 SILAKSA" at bounding box center [189, 89] width 55 height 14
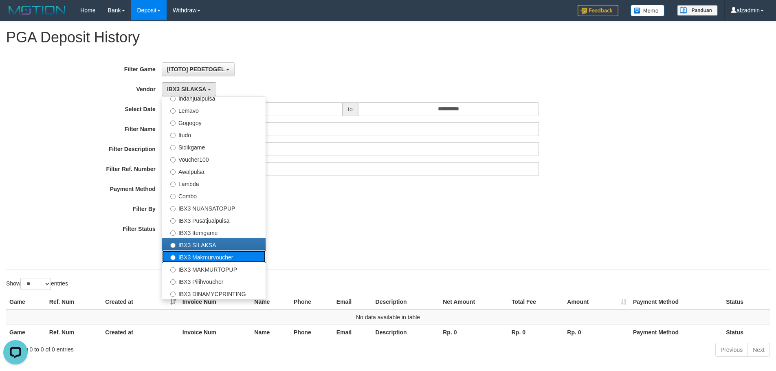
click at [194, 259] on label "IBX3 Makmurvoucher" at bounding box center [213, 257] width 103 height 12
select select "**********"
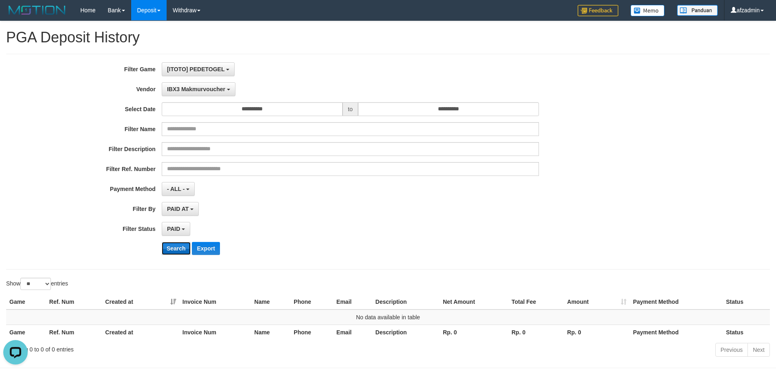
click at [181, 248] on button "Search" at bounding box center [176, 248] width 29 height 13
click at [205, 91] on span "IBX3 Makmurvoucher" at bounding box center [196, 89] width 58 height 7
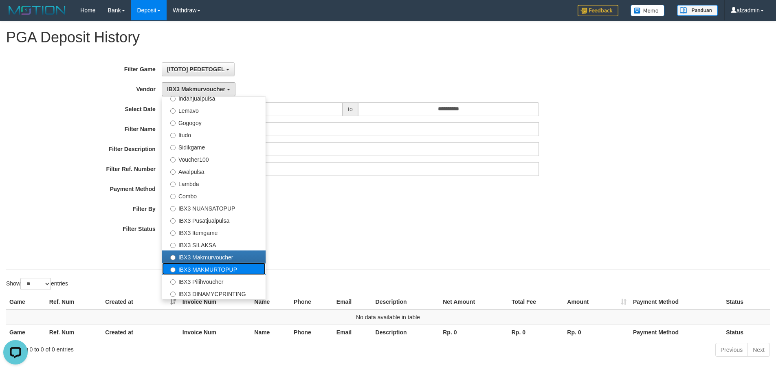
click at [205, 271] on label "IBX3 MAKMURTOPUP" at bounding box center [213, 269] width 103 height 12
select select "**********"
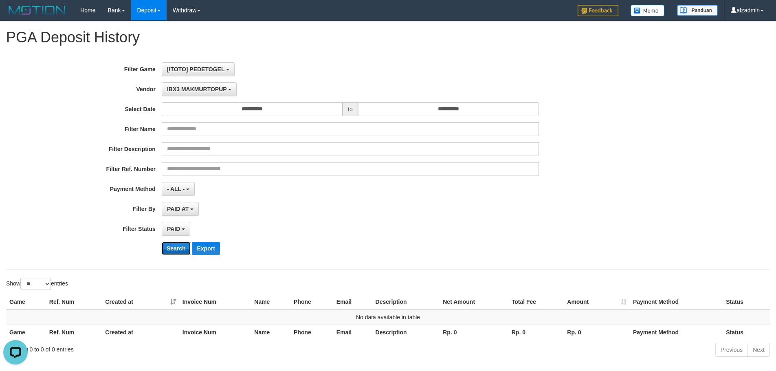
click at [175, 247] on button "Search" at bounding box center [176, 248] width 29 height 13
click at [211, 94] on button "IBX3 MAKMURTOPUP" at bounding box center [199, 89] width 75 height 14
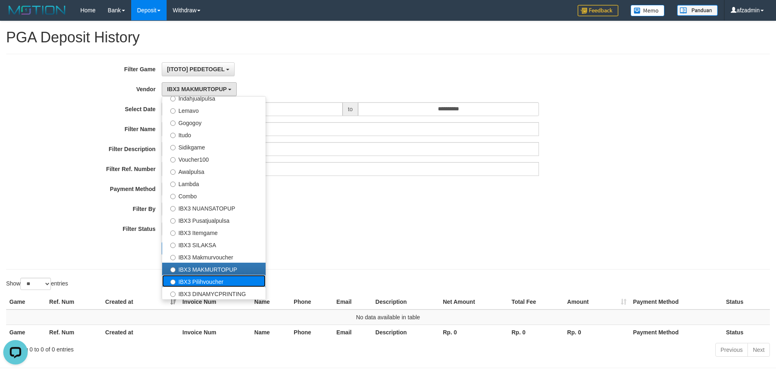
click at [206, 284] on label "IBX3 Pilihvoucher" at bounding box center [213, 281] width 103 height 12
select select "**********"
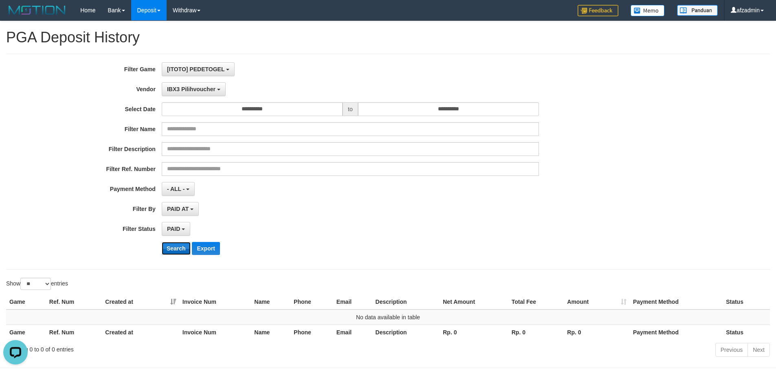
click at [183, 248] on button "Search" at bounding box center [176, 248] width 29 height 13
click at [214, 92] on button "IBX3 Pilihvoucher" at bounding box center [194, 89] width 64 height 14
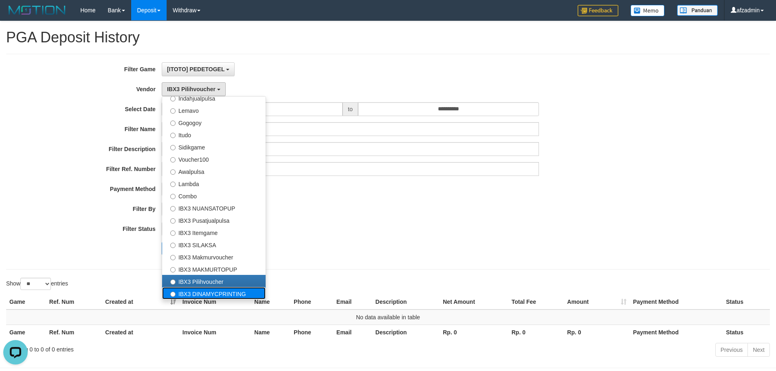
click at [214, 293] on label "IBX3 DINAMYCPRINTING" at bounding box center [213, 293] width 103 height 12
select select "**********"
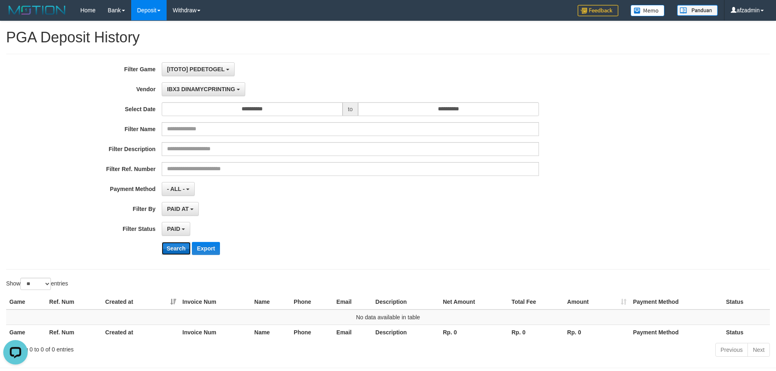
click at [174, 249] on button "Search" at bounding box center [176, 248] width 29 height 13
click at [219, 91] on span "IBX3 DINAMYCPRINTING" at bounding box center [201, 89] width 68 height 7
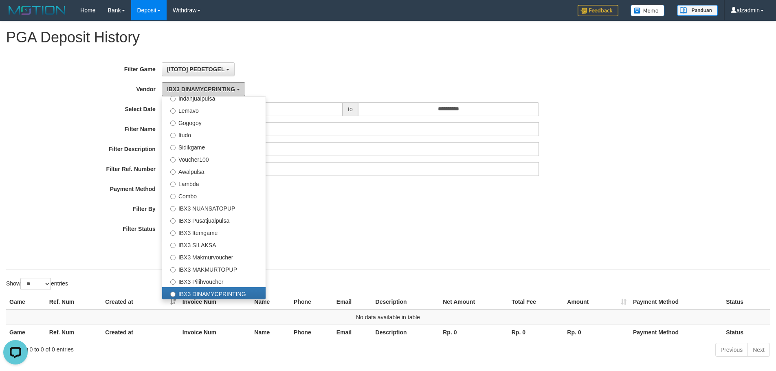
scroll to position [0, 0]
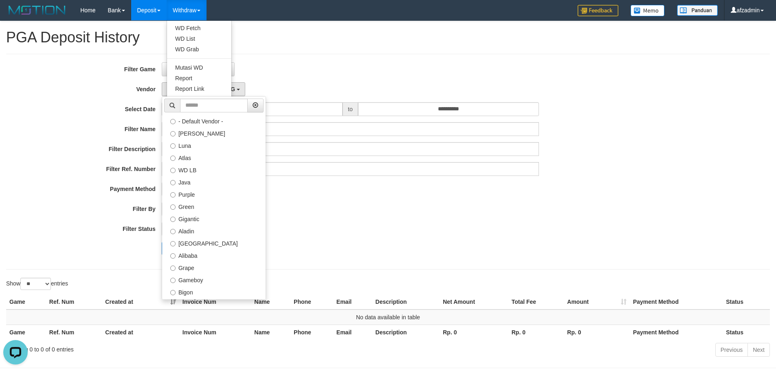
click at [338, 42] on h1 "PGA Deposit History" at bounding box center [388, 37] width 764 height 16
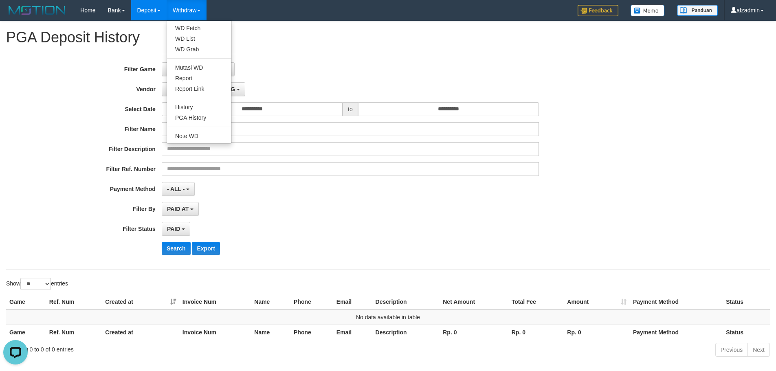
click at [197, 3] on link "Withdraw" at bounding box center [187, 10] width 40 height 20
click at [197, 116] on link "PGA History" at bounding box center [199, 117] width 64 height 11
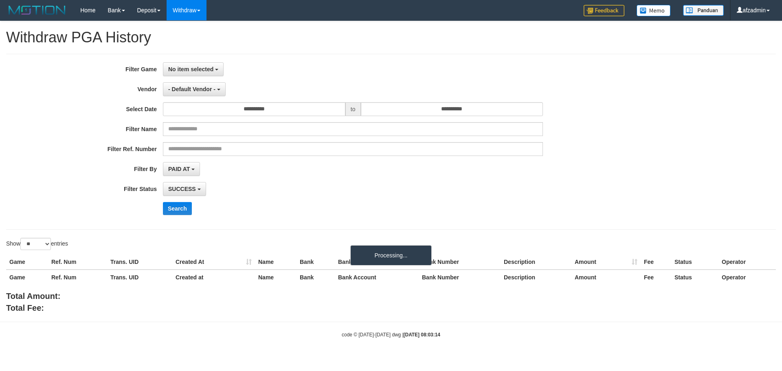
select select
select select "**"
click at [203, 69] on span "No item selected" at bounding box center [190, 69] width 45 height 7
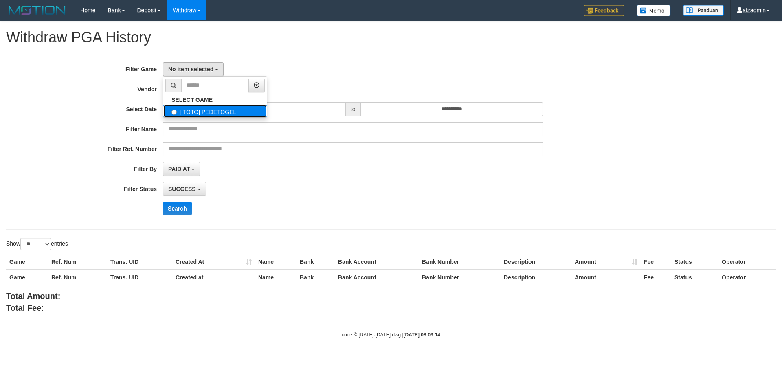
click at [215, 109] on label "[ITOTO] PEDETOGEL" at bounding box center [214, 111] width 103 height 12
select select "***"
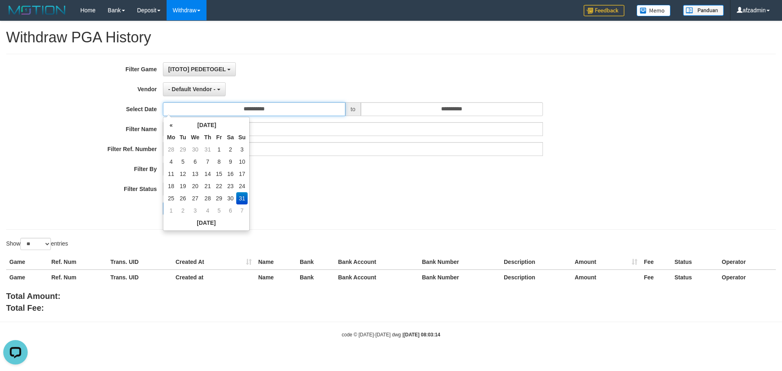
click at [294, 110] on input "**********" at bounding box center [254, 109] width 183 height 14
click at [233, 198] on td "30" at bounding box center [231, 198] width 12 height 12
type input "**********"
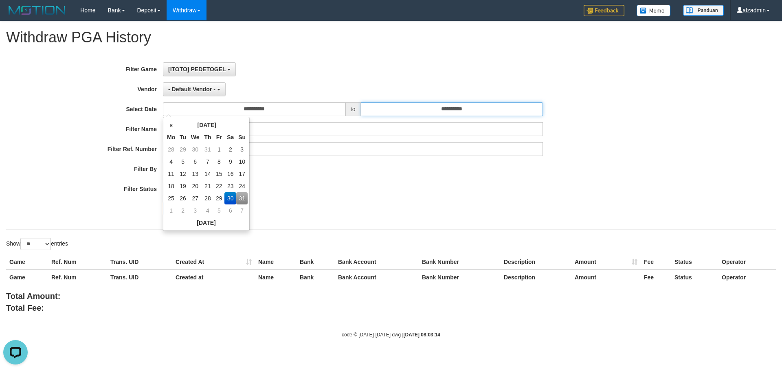
click at [402, 115] on input "**********" at bounding box center [452, 109] width 183 height 14
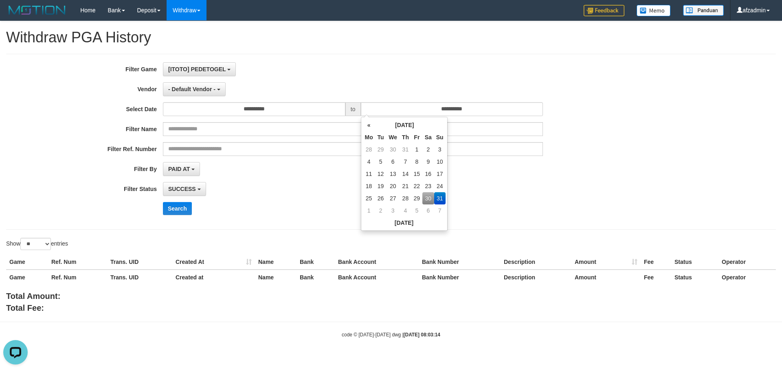
click at [425, 201] on td "30" at bounding box center [429, 198] width 12 height 12
type input "**********"
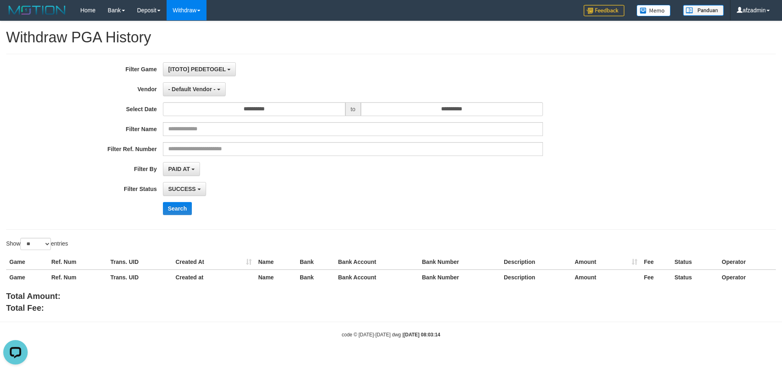
click at [339, 197] on div "**********" at bounding box center [326, 141] width 652 height 159
click at [194, 92] on span "- Default Vendor -" at bounding box center [191, 89] width 47 height 7
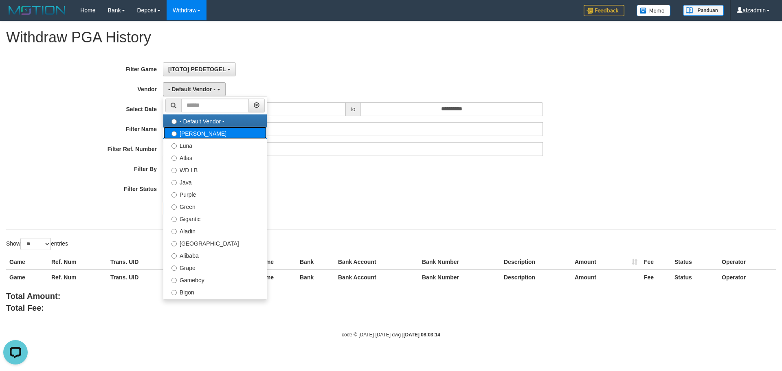
click at [195, 134] on label "[PERSON_NAME]" at bounding box center [214, 133] width 103 height 12
select select "**********"
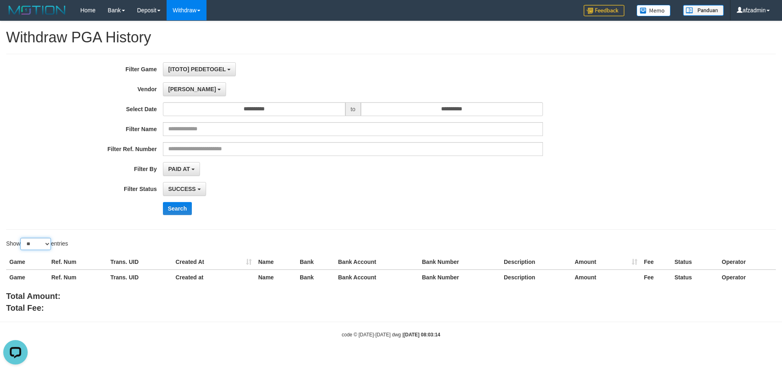
click at [29, 245] on select "** ** ** ***" at bounding box center [35, 244] width 31 height 12
select select "***"
click at [22, 238] on select "** ** ** ***" at bounding box center [35, 244] width 31 height 12
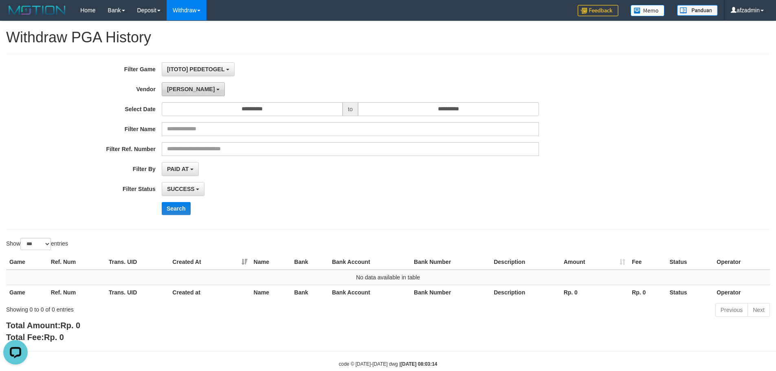
click at [216, 90] on b "button" at bounding box center [217, 90] width 3 height 2
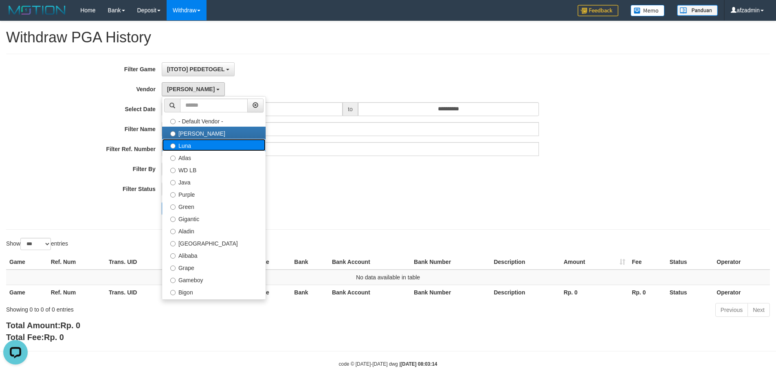
click at [187, 144] on label "Luna" at bounding box center [213, 145] width 103 height 12
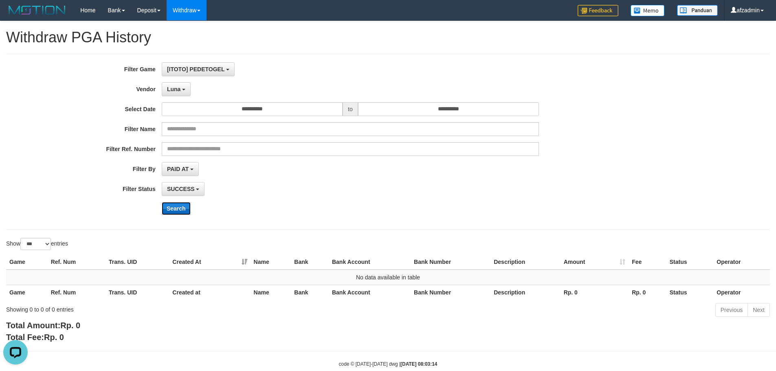
click at [178, 214] on button "Search" at bounding box center [176, 208] width 29 height 13
click at [183, 89] on b "button" at bounding box center [183, 90] width 3 height 2
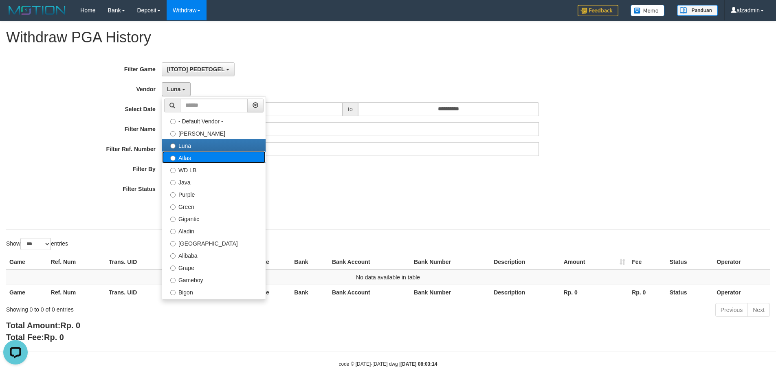
click at [183, 159] on label "Atlas" at bounding box center [213, 157] width 103 height 12
select select "**********"
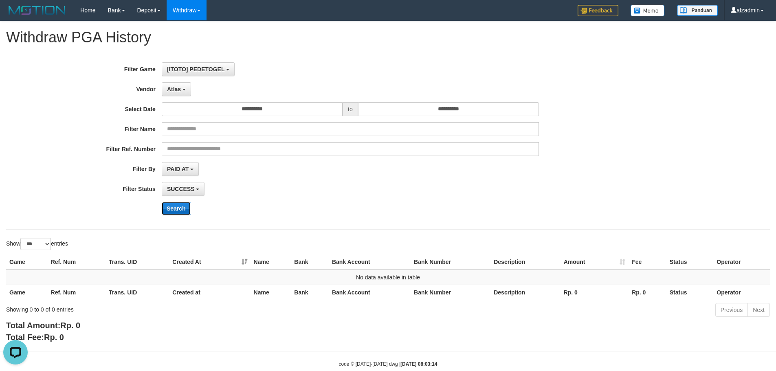
click at [169, 208] on button "Search" at bounding box center [176, 208] width 29 height 13
click at [179, 88] on span "Atlas" at bounding box center [174, 89] width 14 height 7
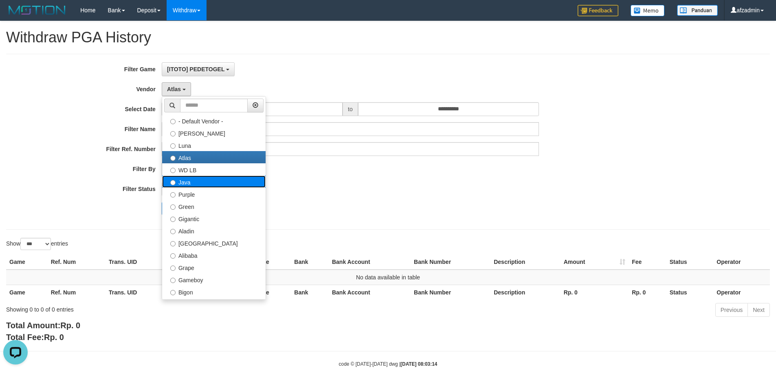
click at [204, 181] on label "Java" at bounding box center [213, 182] width 103 height 12
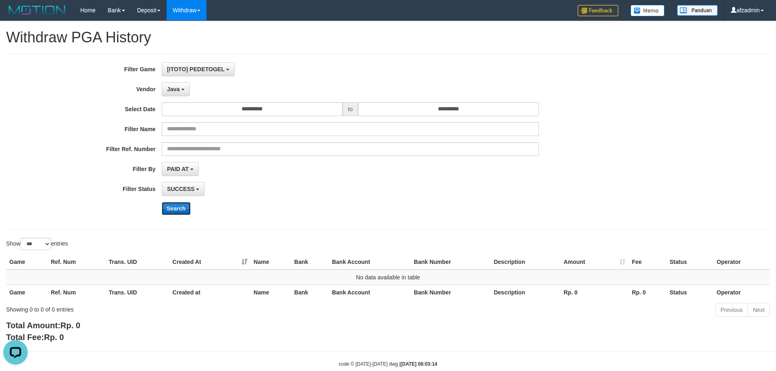
click at [175, 212] on button "Search" at bounding box center [176, 208] width 29 height 13
click at [179, 88] on span "Java" at bounding box center [173, 89] width 13 height 7
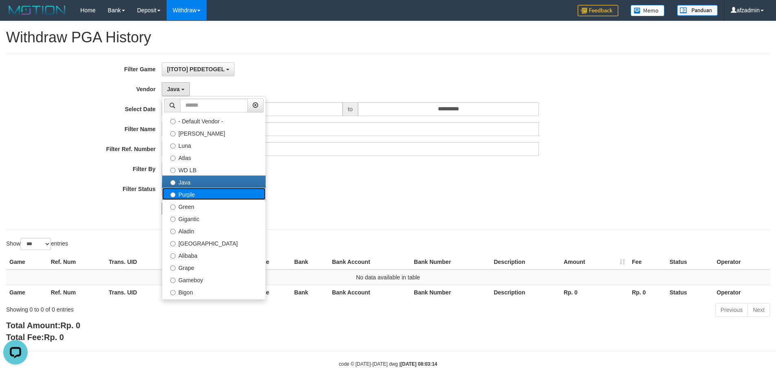
click at [200, 194] on label "Purple" at bounding box center [213, 194] width 103 height 12
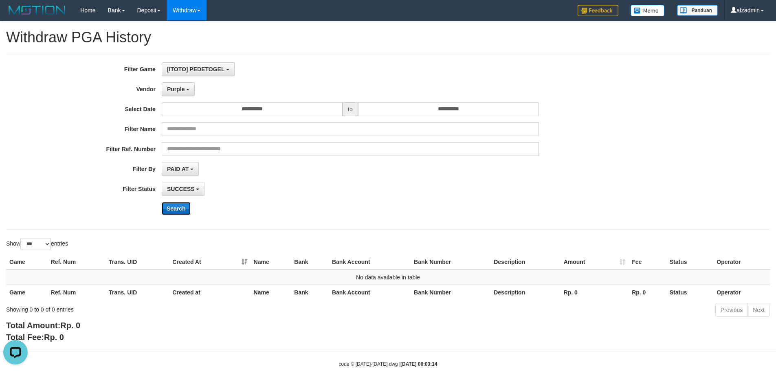
click at [182, 206] on button "Search" at bounding box center [176, 208] width 29 height 13
click at [179, 86] on span "Purple" at bounding box center [176, 89] width 18 height 7
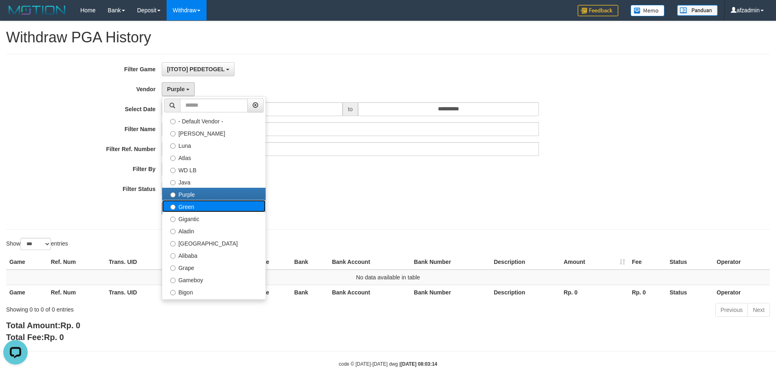
click at [220, 202] on label "Green" at bounding box center [213, 206] width 103 height 12
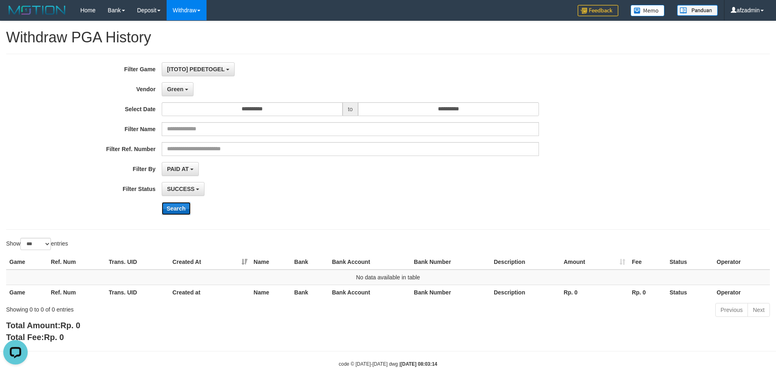
click at [180, 209] on button "Search" at bounding box center [176, 208] width 29 height 13
click at [187, 90] on b "button" at bounding box center [186, 90] width 3 height 2
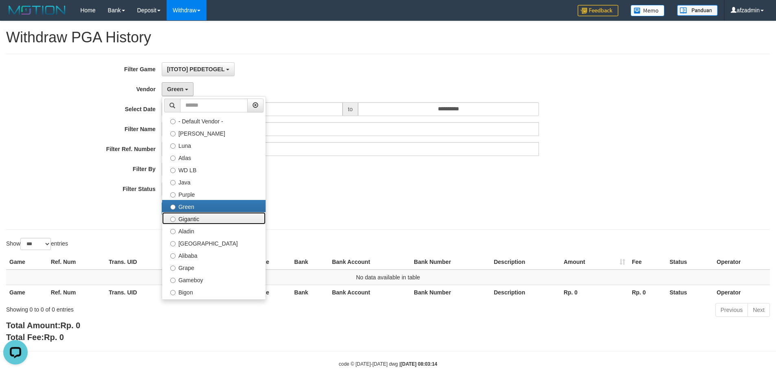
drag, startPoint x: 218, startPoint y: 216, endPoint x: 203, endPoint y: 219, distance: 15.3
click at [218, 217] on label "Gigantic" at bounding box center [213, 218] width 103 height 12
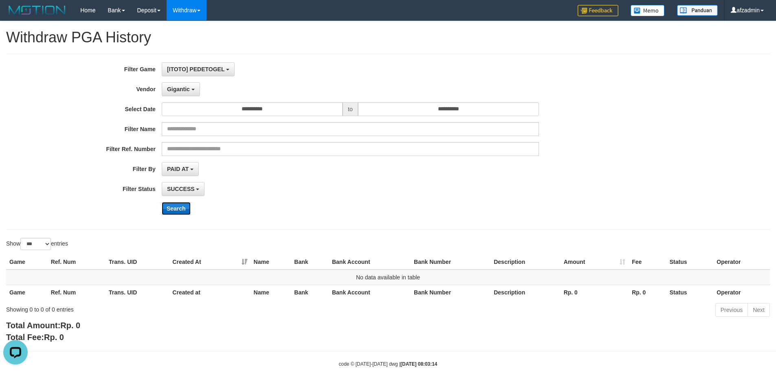
click at [185, 212] on button "Search" at bounding box center [176, 208] width 29 height 13
click at [183, 94] on button "Gigantic" at bounding box center [181, 89] width 38 height 14
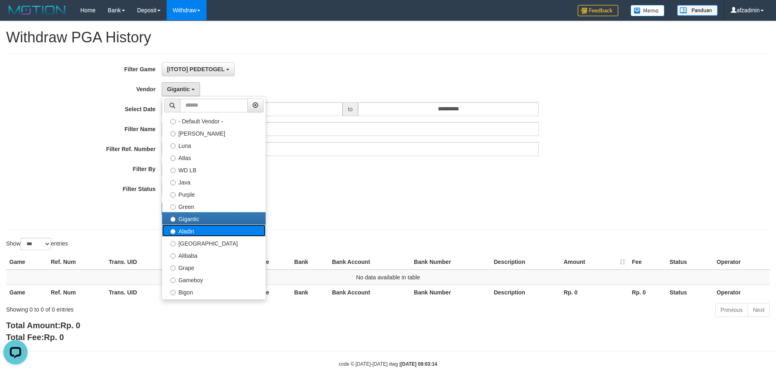
click at [197, 230] on label "Aladin" at bounding box center [213, 231] width 103 height 12
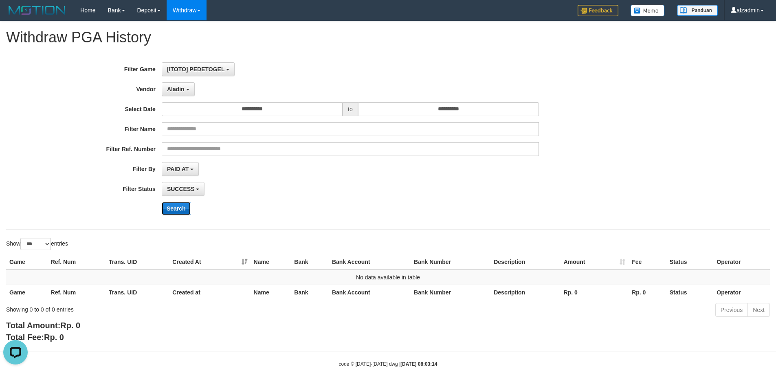
click at [177, 211] on button "Search" at bounding box center [176, 208] width 29 height 13
click at [187, 87] on button "Aladin" at bounding box center [178, 89] width 33 height 14
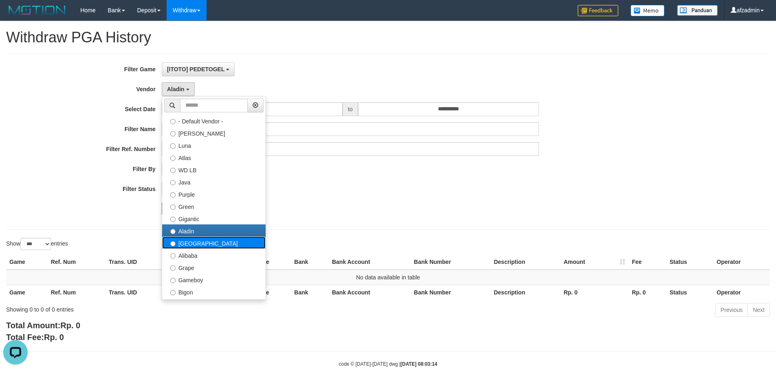
click at [181, 247] on label "[GEOGRAPHIC_DATA]" at bounding box center [213, 243] width 103 height 12
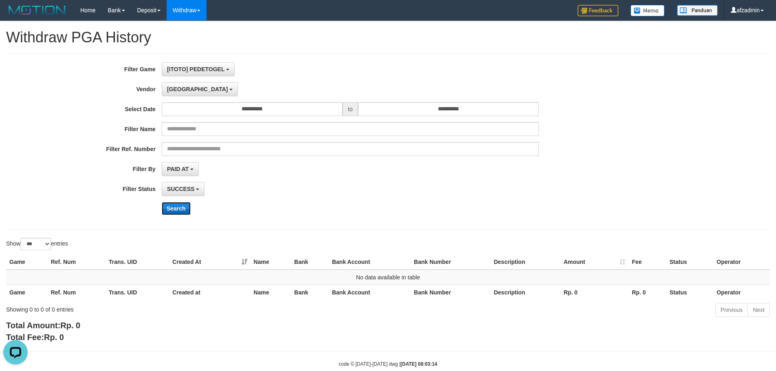
click at [173, 205] on button "Search" at bounding box center [176, 208] width 29 height 13
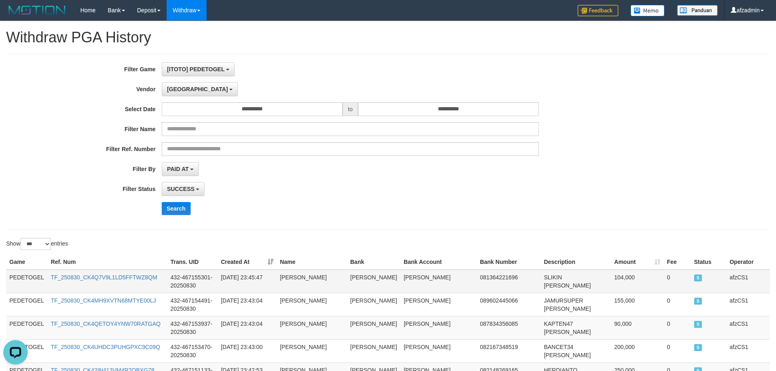
click at [28, 281] on td "PEDETOGEL" at bounding box center [27, 282] width 42 height 24
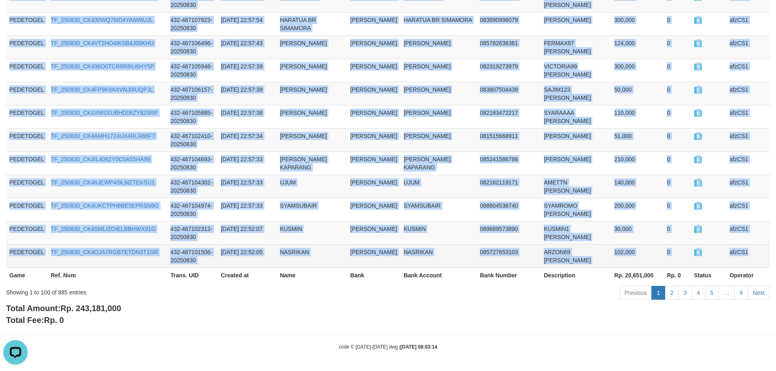
click at [753, 256] on td "afzCS1" at bounding box center [749, 255] width 44 height 23
copy tbody "PEDETOGEL TF_250830_CK4Q7V9L1LD5FFTWZ8QM 432-467155301-20250830 [DATE] 23:45:47…"
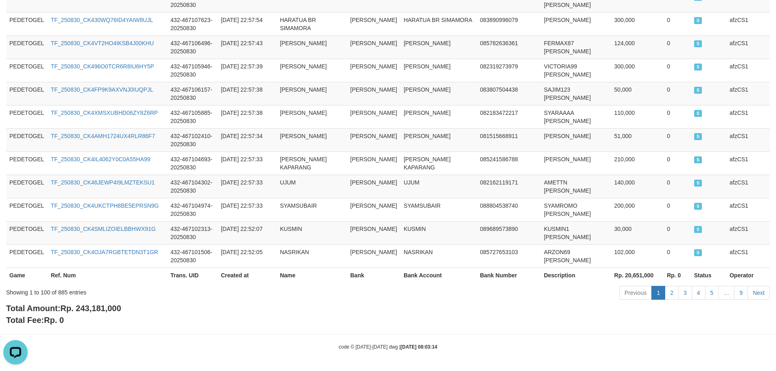
click at [93, 305] on span "Rp. 243,181,000" at bounding box center [90, 308] width 61 height 9
copy span "243,181,000"
click at [668, 289] on link "2" at bounding box center [672, 293] width 14 height 14
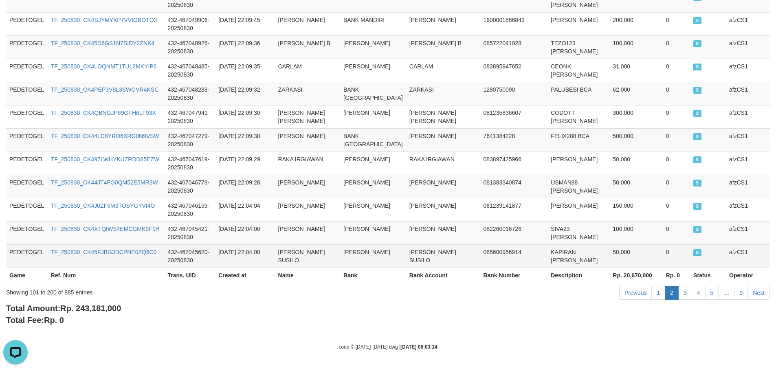
click at [731, 255] on td "afzCS1" at bounding box center [748, 255] width 44 height 23
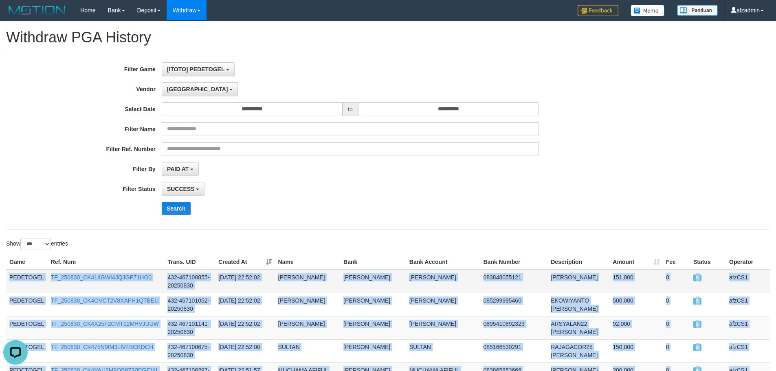
click at [26, 276] on td "PEDETOGEL" at bounding box center [27, 282] width 42 height 24
copy tbody "PEDETOGEL TF_250830_CK41IIGWI4JQJGP71HO0 432-467100855-20250830 [DATE] 22:52:02…"
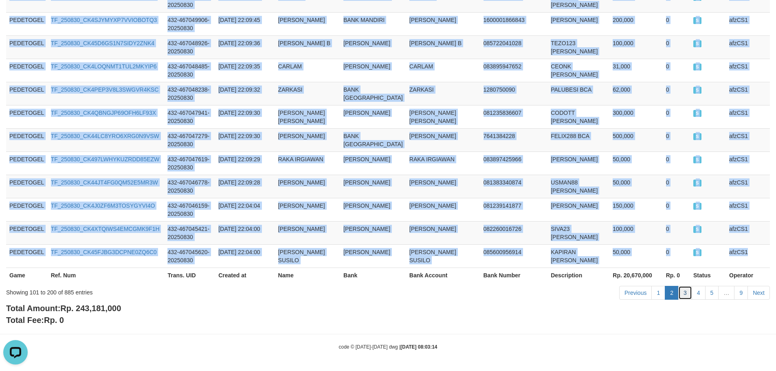
click at [681, 294] on link "3" at bounding box center [685, 293] width 14 height 14
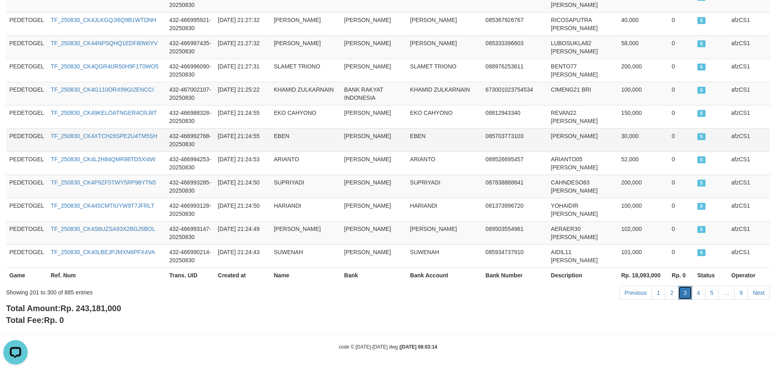
scroll to position [2512, 0]
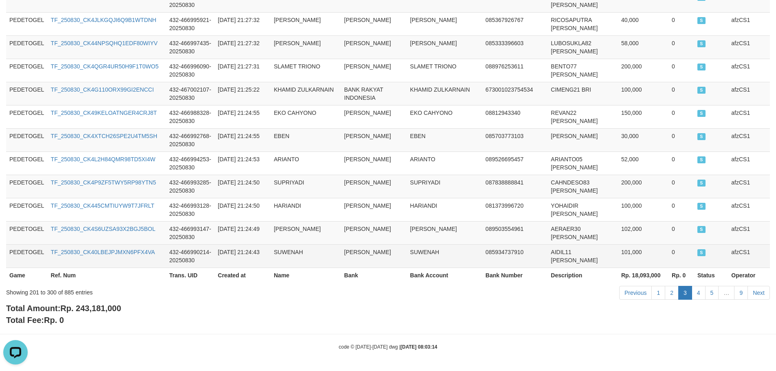
click at [735, 256] on td "afzCS1" at bounding box center [749, 255] width 42 height 23
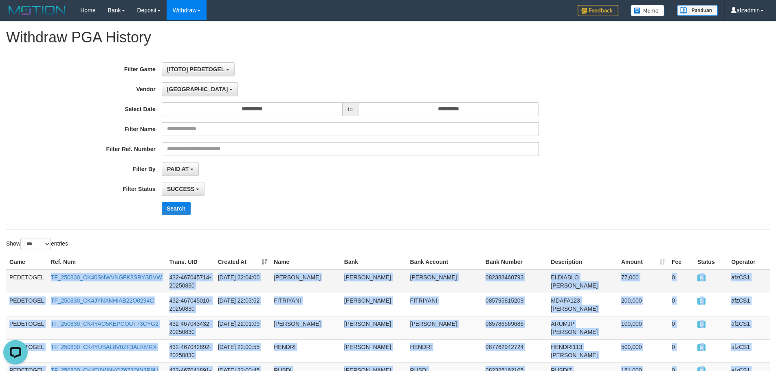
click at [47, 279] on td "PEDETOGEL" at bounding box center [27, 282] width 42 height 24
click at [24, 282] on td "PEDETOGEL" at bounding box center [27, 282] width 42 height 24
copy tbody "PEDETOGEL TF_250830_CK40SNWVNGFK8SRYSBVW 432-467045714-20250830 [DATE] 22:04:00…"
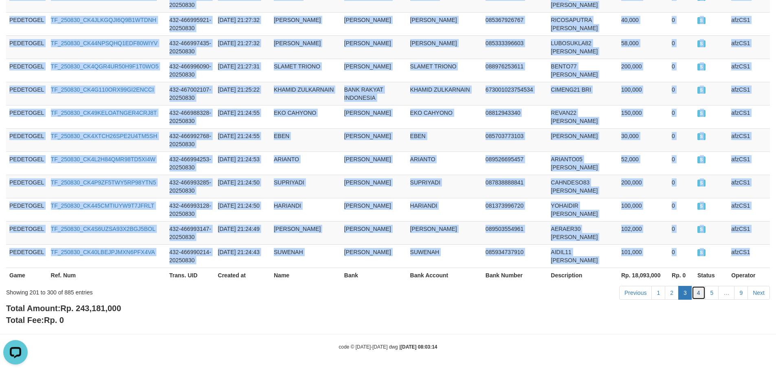
click at [701, 294] on link "4" at bounding box center [699, 293] width 14 height 14
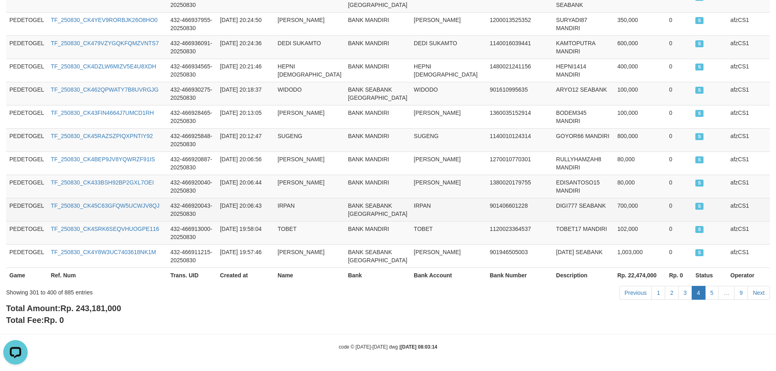
scroll to position [2569, 0]
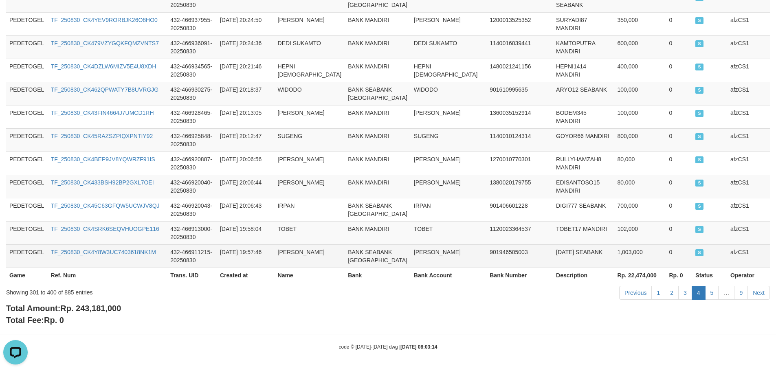
click at [730, 247] on td "afzCS1" at bounding box center [748, 255] width 43 height 23
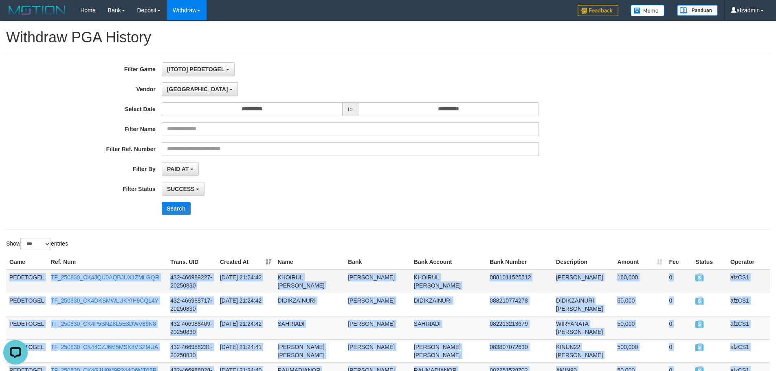
click at [27, 279] on td "PEDETOGEL" at bounding box center [27, 282] width 42 height 24
copy tbody "PEDETOGEL TF_250830_CK4JQU0AQBJUX1ZMLGQR 432-466989227-20250830 [DATE] 21:24:42…"
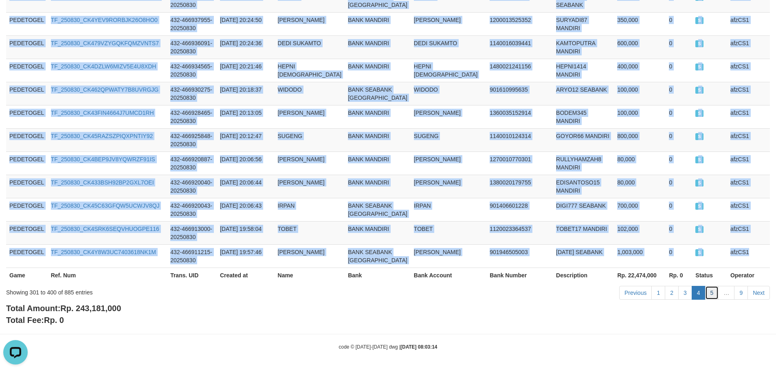
click at [714, 293] on link "5" at bounding box center [712, 293] width 14 height 14
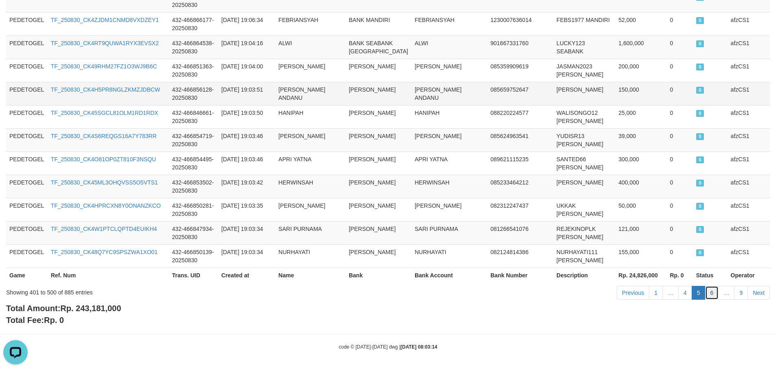
scroll to position [2479, 0]
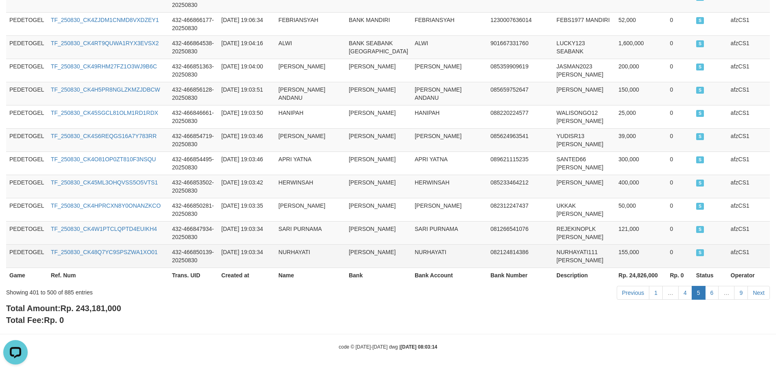
click at [739, 254] on td "afzCS1" at bounding box center [749, 255] width 42 height 23
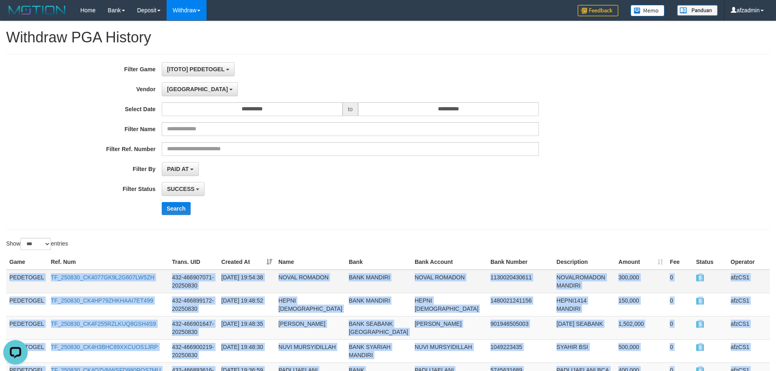
click at [23, 277] on td "PEDETOGEL" at bounding box center [27, 282] width 42 height 24
copy tbody "PEDETOGEL TF_250830_CK4077GK9L2G607LW5ZH 432-466907071-20250830 [DATE] 19:54:38…"
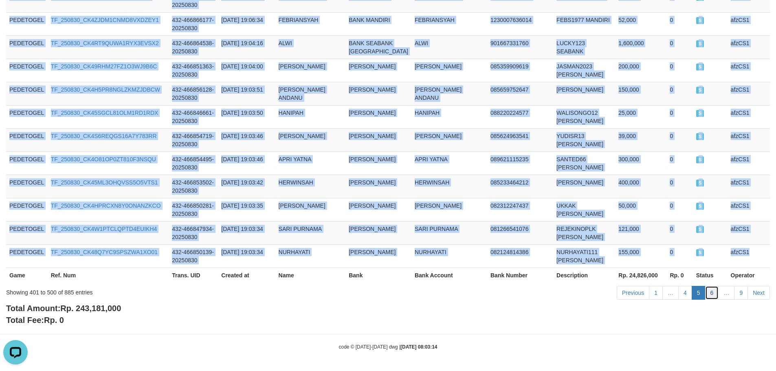
click at [713, 292] on link "6" at bounding box center [712, 293] width 14 height 14
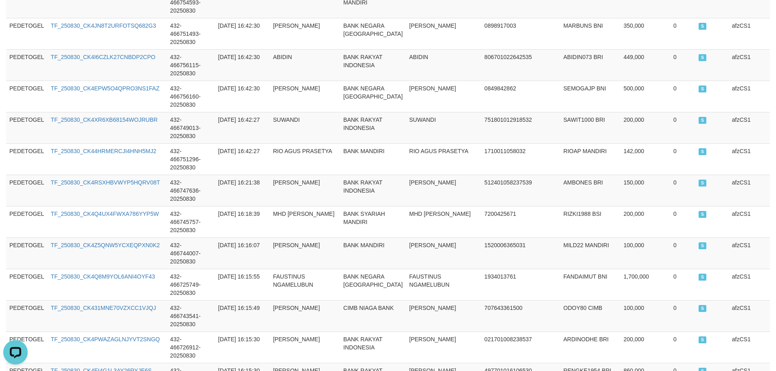
scroll to position [2887, 0]
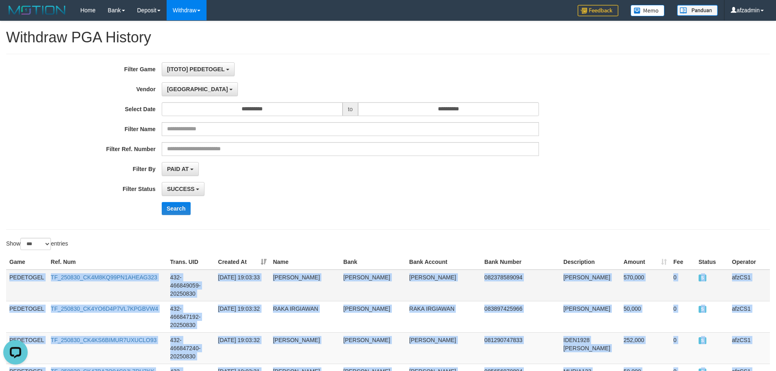
click at [28, 278] on td "PEDETOGEL" at bounding box center [27, 286] width 42 height 32
copy tbody "PEDETOGEL TF_250830_CK4M8KQ99PN1AHEAG323 432-466849059-20250830 [DATE] 19:03:33…"
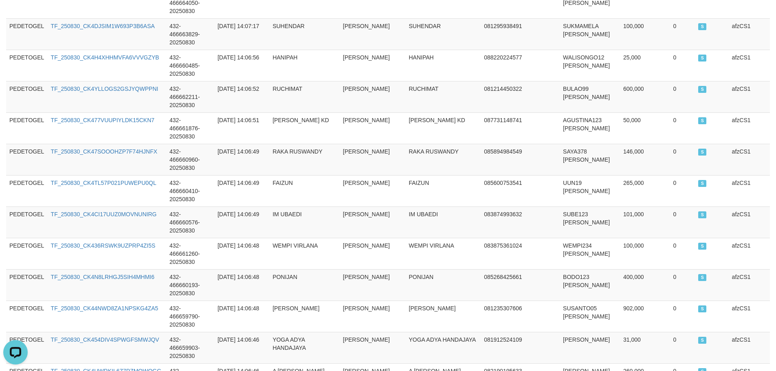
scroll to position [2642, 0]
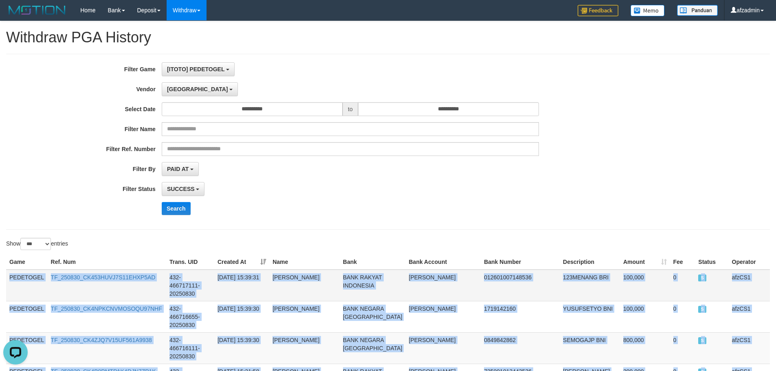
click at [35, 272] on td "PEDETOGEL" at bounding box center [27, 286] width 42 height 32
copy tbody "PEDETOGEL TF_250830_CK453HUVJ7S11EHXP5AD 432-466717111-20250830 [DATE] 15:39:31…"
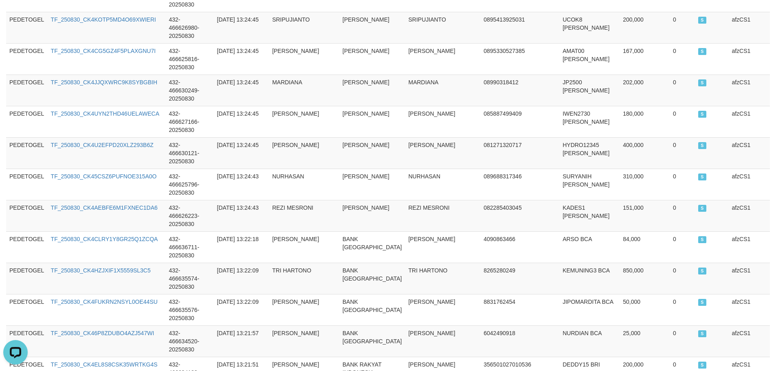
scroll to position [2594, 0]
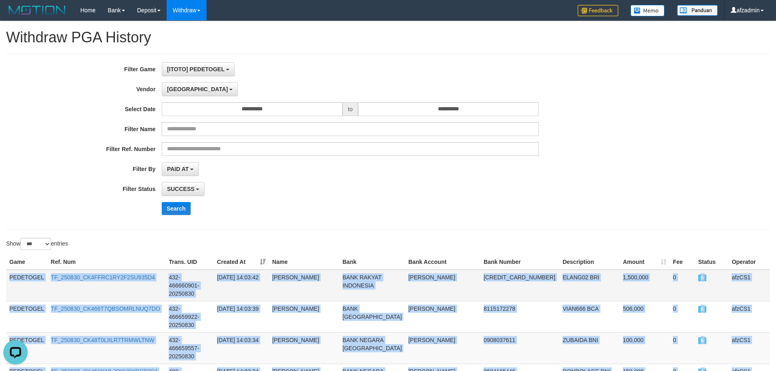
click at [26, 275] on td "PEDETOGEL" at bounding box center [27, 286] width 42 height 32
copy tbody "PEDETOGEL TF_250830_CK4FFRC1RY2F2SU935D4 432-466660901-20250830 [DATE] 14:03:42…"
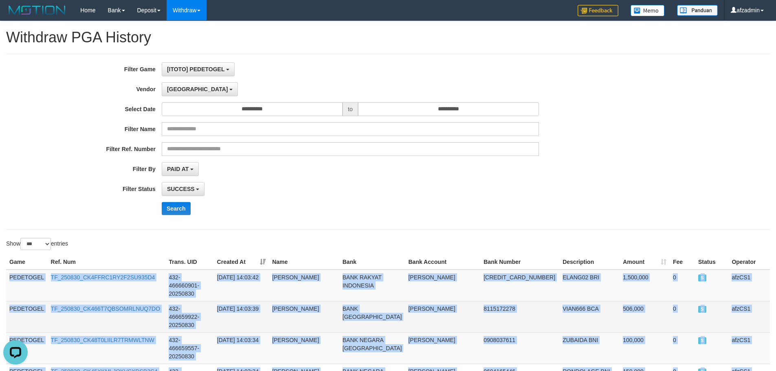
scroll to position [2594, 0]
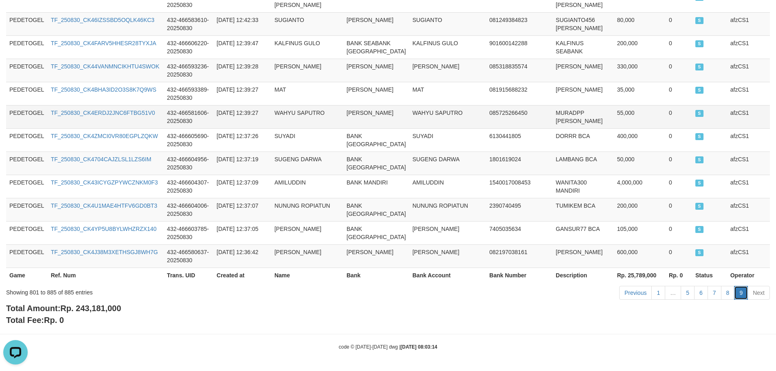
scroll to position [2147, 0]
click at [732, 253] on td "afzCS1" at bounding box center [748, 255] width 43 height 23
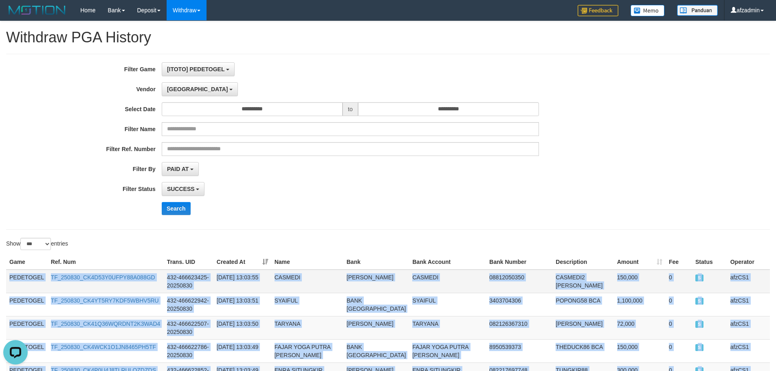
click at [27, 277] on td "PEDETOGEL" at bounding box center [27, 282] width 42 height 24
copy tbody "PEDETOGEL TF_250830_CK4D53Y0UFPY88A088GD 432-466623425-20250830 [DATE] 13:03:55…"
click at [181, 82] on button "[GEOGRAPHIC_DATA]" at bounding box center [200, 89] width 76 height 14
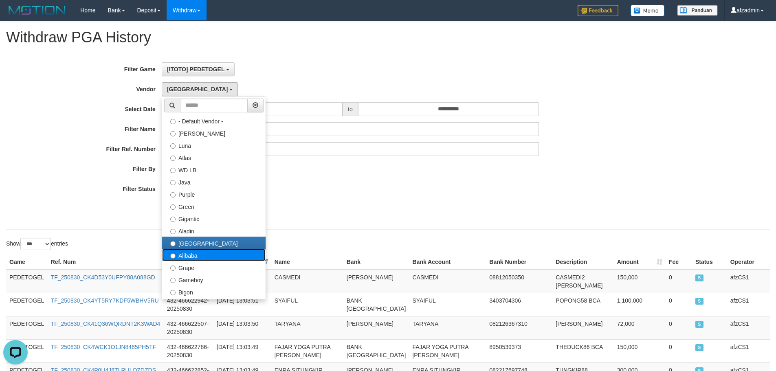
click at [184, 254] on label "Alibaba" at bounding box center [213, 255] width 103 height 12
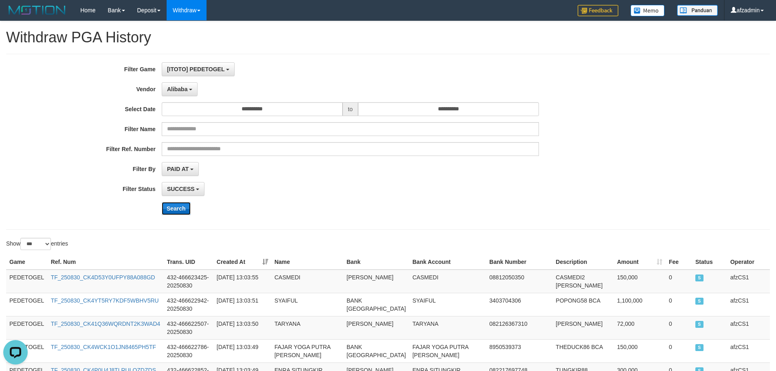
click at [175, 210] on button "Search" at bounding box center [176, 208] width 29 height 13
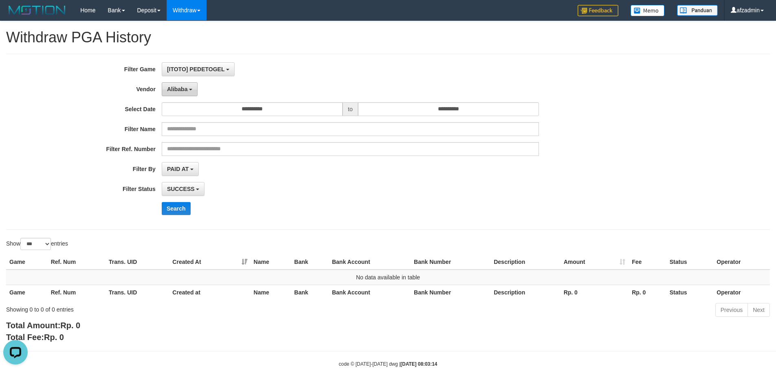
click at [182, 86] on span "Alibaba" at bounding box center [177, 89] width 21 height 7
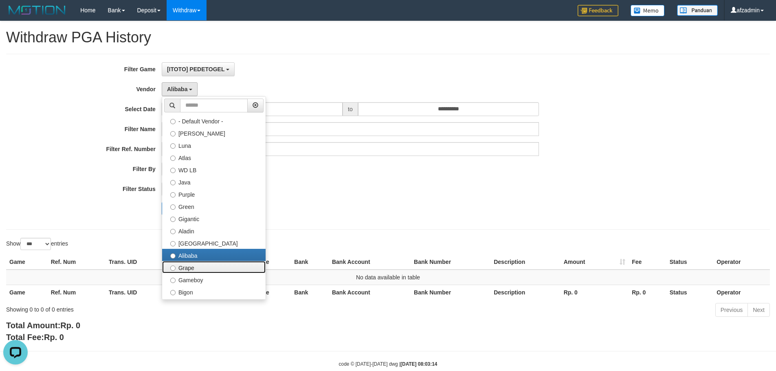
drag, startPoint x: 197, startPoint y: 266, endPoint x: 192, endPoint y: 262, distance: 6.7
click at [196, 266] on label "Grape" at bounding box center [213, 267] width 103 height 12
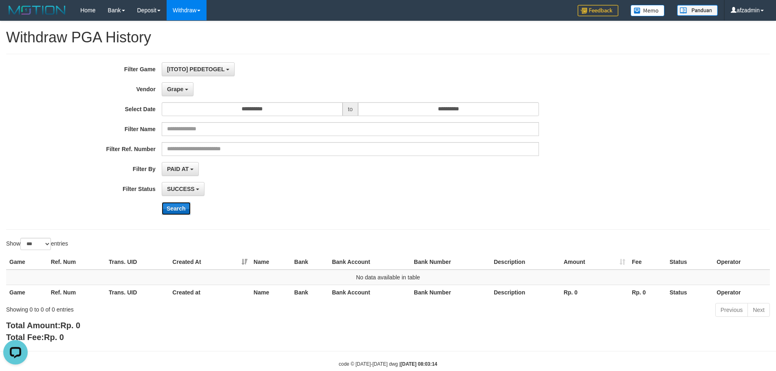
click at [177, 210] on button "Search" at bounding box center [176, 208] width 29 height 13
click at [179, 88] on span "Grape" at bounding box center [175, 89] width 16 height 7
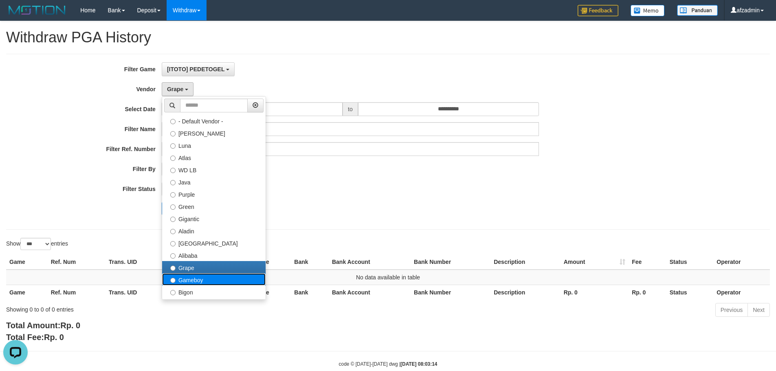
click at [205, 277] on label "Gameboy" at bounding box center [213, 279] width 103 height 12
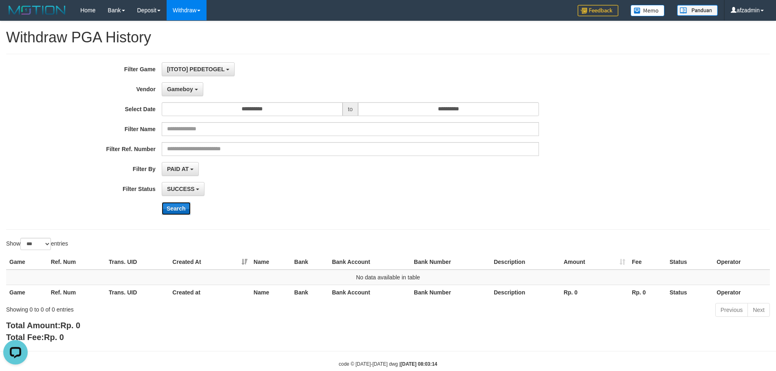
click at [177, 206] on button "Search" at bounding box center [176, 208] width 29 height 13
click at [183, 90] on span "Gameboy" at bounding box center [180, 89] width 26 height 7
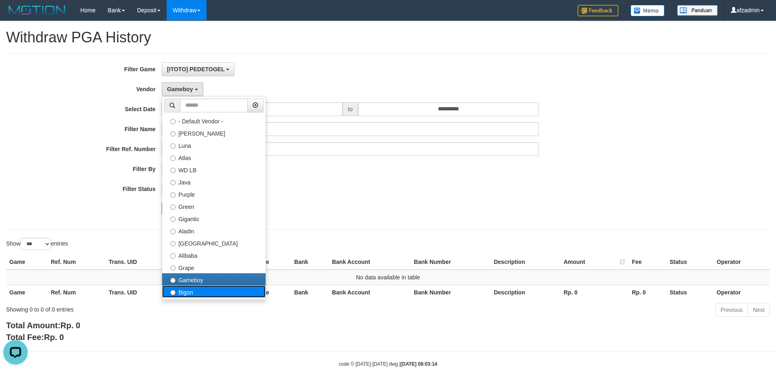
click at [216, 288] on label "Bigon" at bounding box center [213, 292] width 103 height 12
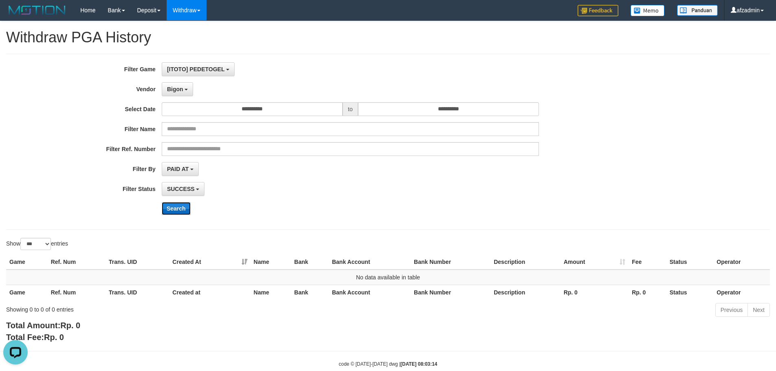
click at [172, 204] on button "Search" at bounding box center [176, 208] width 29 height 13
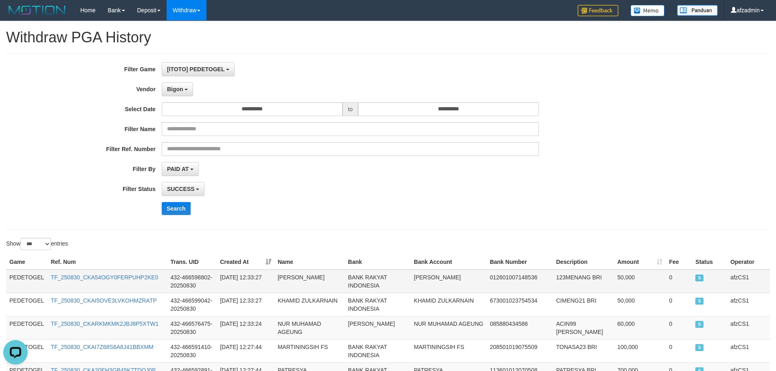
click at [38, 277] on td "PEDETOGEL" at bounding box center [27, 282] width 42 height 24
click at [37, 277] on td "PEDETOGEL" at bounding box center [27, 282] width 42 height 24
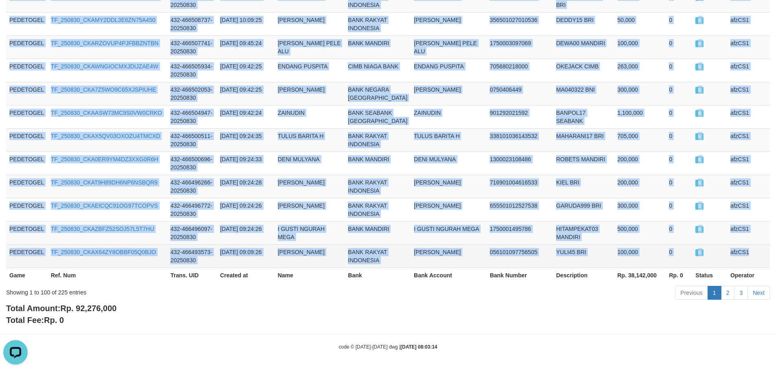
click at [742, 249] on td "afzCS1" at bounding box center [748, 255] width 43 height 23
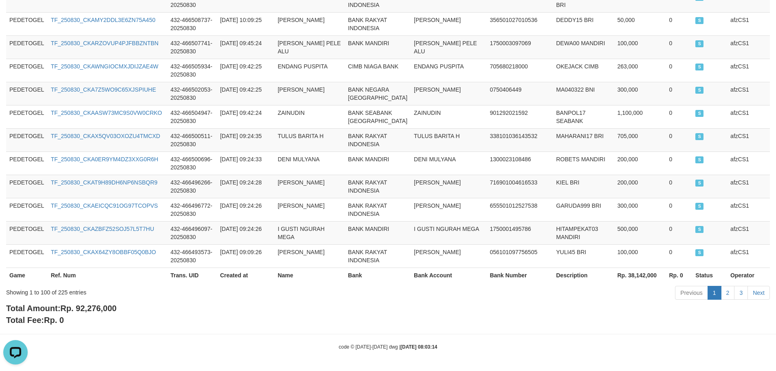
click at [103, 312] on span "Rp. 92,276,000" at bounding box center [88, 308] width 56 height 9
click at [727, 293] on link "2" at bounding box center [728, 293] width 14 height 14
click at [731, 293] on link "2" at bounding box center [728, 293] width 14 height 14
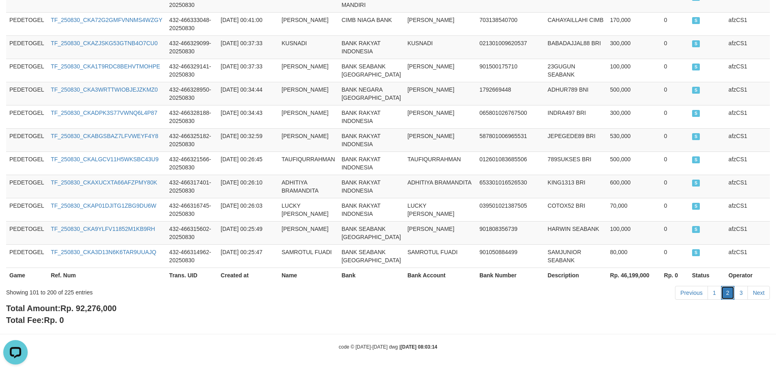
scroll to position [2968, 0]
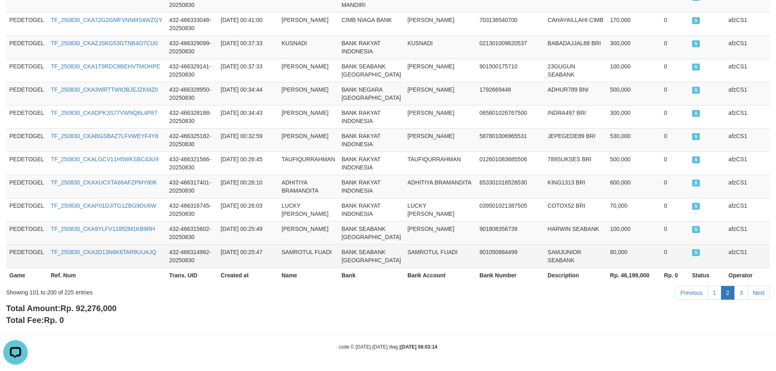
click at [740, 247] on td "afzCS1" at bounding box center [747, 255] width 45 height 23
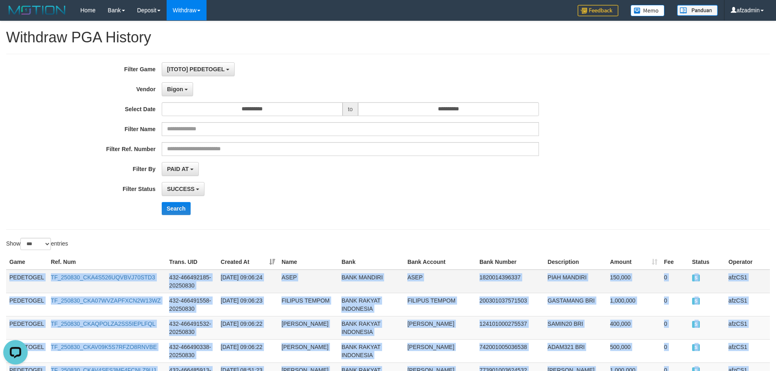
click at [29, 277] on td "PEDETOGEL" at bounding box center [27, 282] width 42 height 24
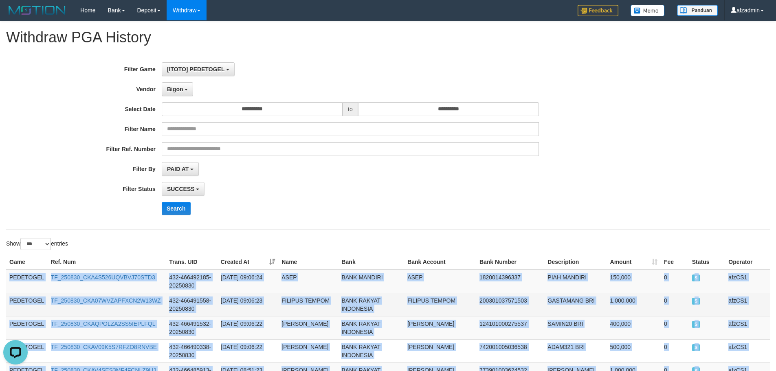
scroll to position [2968, 0]
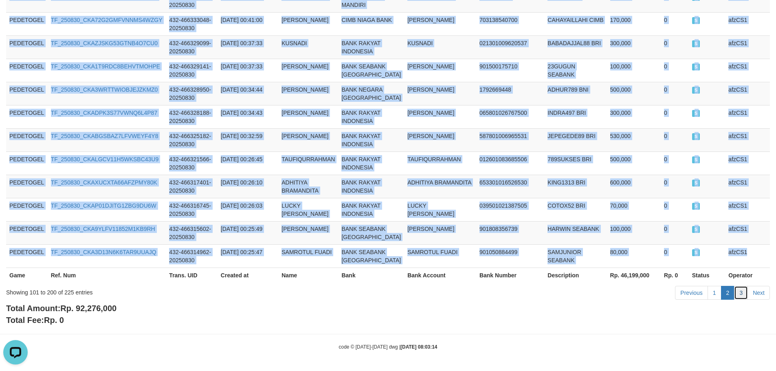
click at [743, 292] on link "3" at bounding box center [741, 293] width 14 height 14
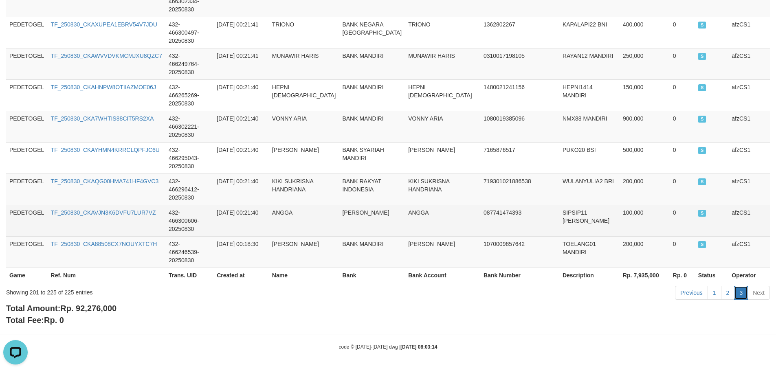
scroll to position [664, 0]
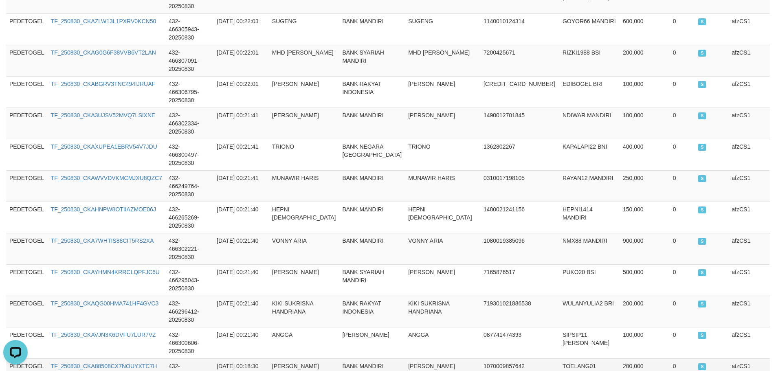
click at [735, 359] on td "afzCS1" at bounding box center [750, 374] width 42 height 31
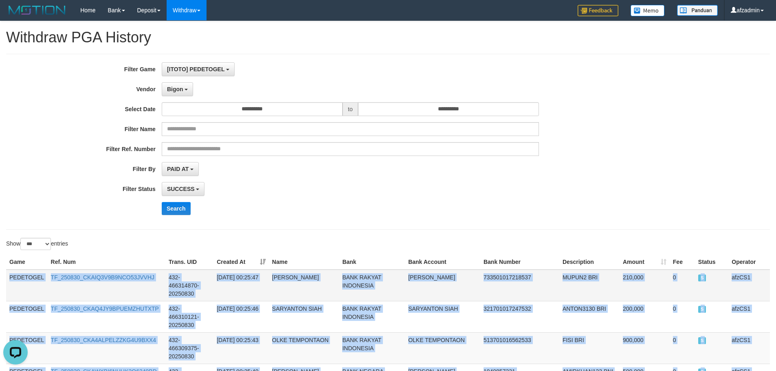
click at [23, 271] on td "PEDETOGEL" at bounding box center [27, 286] width 42 height 32
click at [182, 88] on span "Bigon" at bounding box center [175, 89] width 16 height 7
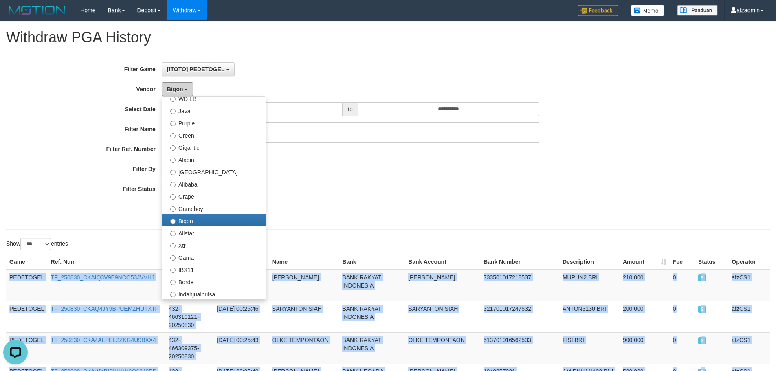
scroll to position [75, 0]
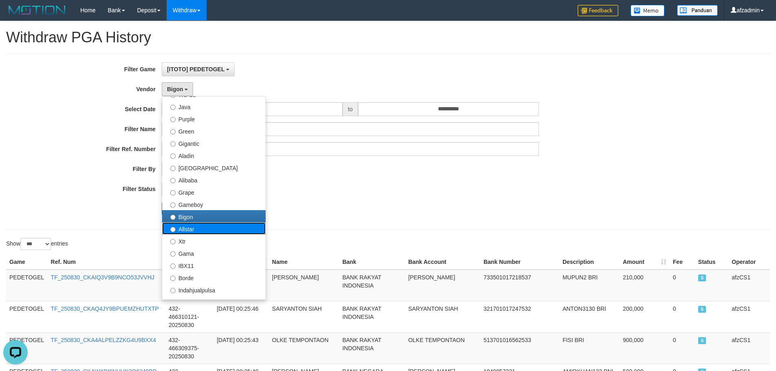
click at [228, 229] on label "Allstar" at bounding box center [213, 228] width 103 height 12
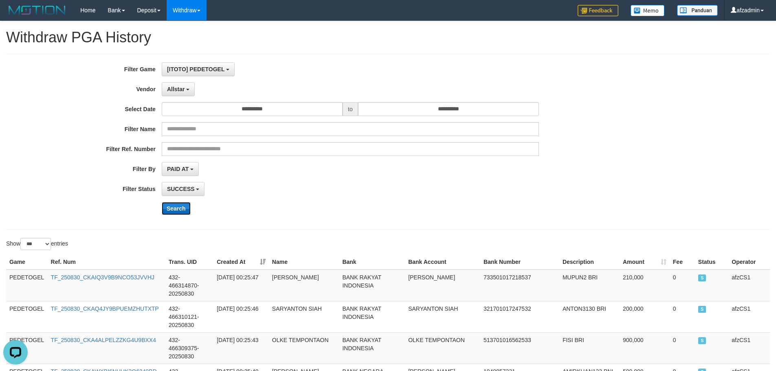
click at [177, 207] on button "Search" at bounding box center [176, 208] width 29 height 13
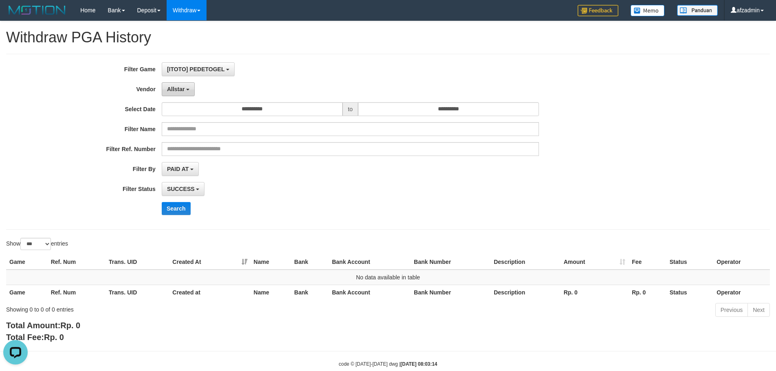
click at [181, 92] on span "Allstar" at bounding box center [176, 89] width 18 height 7
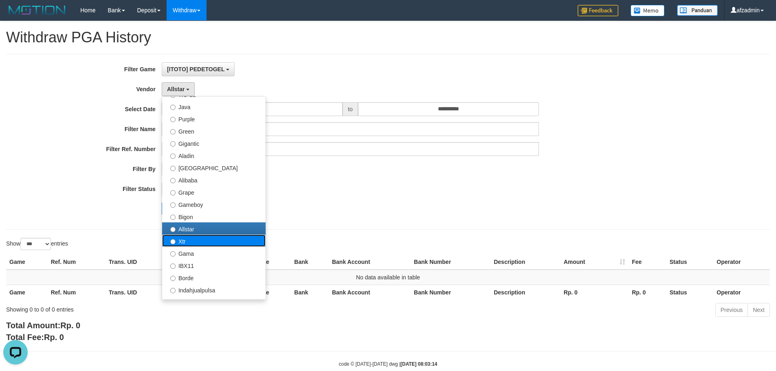
click at [203, 245] on label "Xtr" at bounding box center [213, 241] width 103 height 12
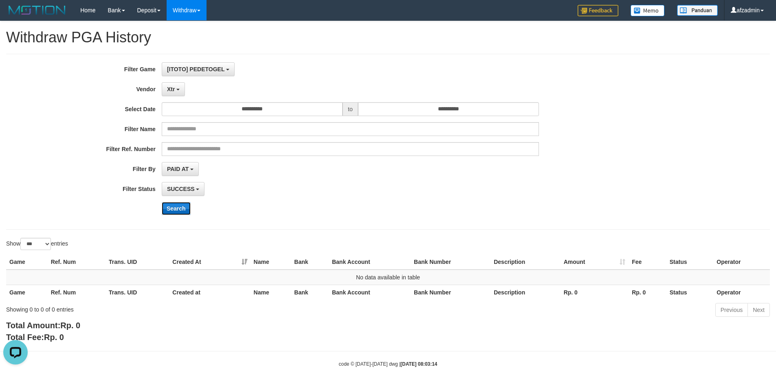
click at [178, 203] on button "Search" at bounding box center [176, 208] width 29 height 13
drag, startPoint x: 179, startPoint y: 90, endPoint x: 189, endPoint y: 101, distance: 15.0
click at [180, 90] on b "button" at bounding box center [177, 90] width 3 height 2
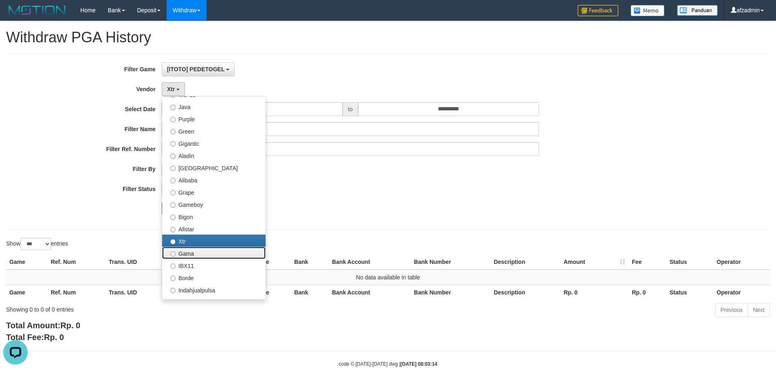
click at [189, 252] on label "Gama" at bounding box center [213, 253] width 103 height 12
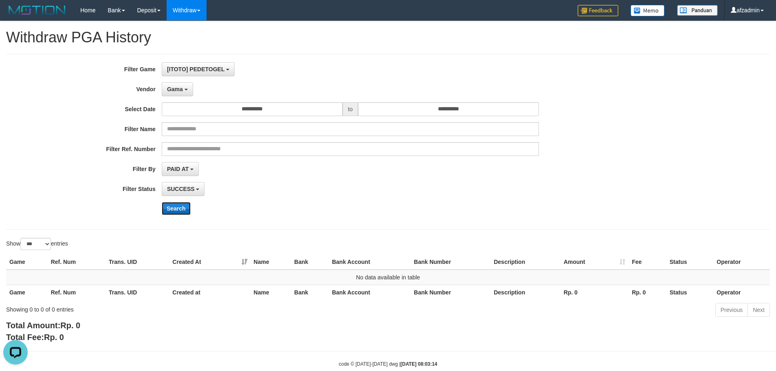
click at [176, 208] on button "Search" at bounding box center [176, 208] width 29 height 13
click at [186, 93] on button "Gama" at bounding box center [177, 89] width 31 height 14
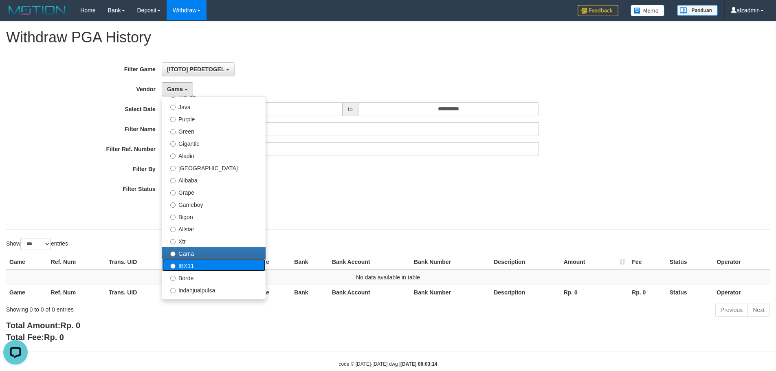
click at [207, 267] on label "IBX11" at bounding box center [213, 265] width 103 height 12
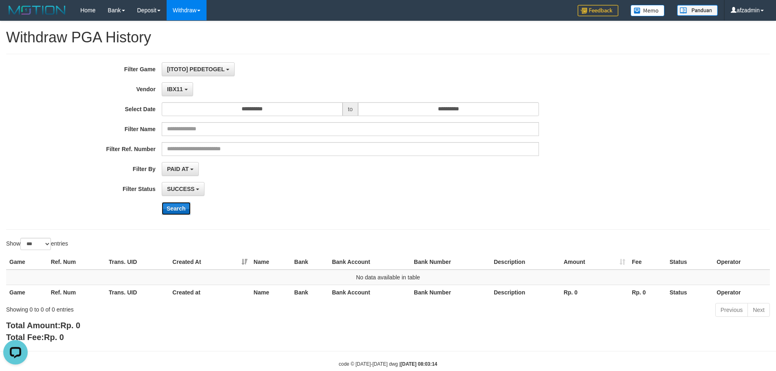
click at [175, 214] on button "Search" at bounding box center [176, 208] width 29 height 13
click at [184, 92] on button "IBX11" at bounding box center [177, 89] width 31 height 14
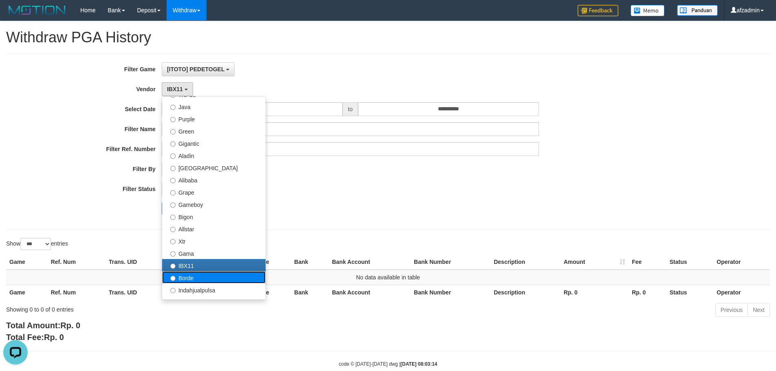
click at [202, 278] on label "Borde" at bounding box center [213, 277] width 103 height 12
select select "**********"
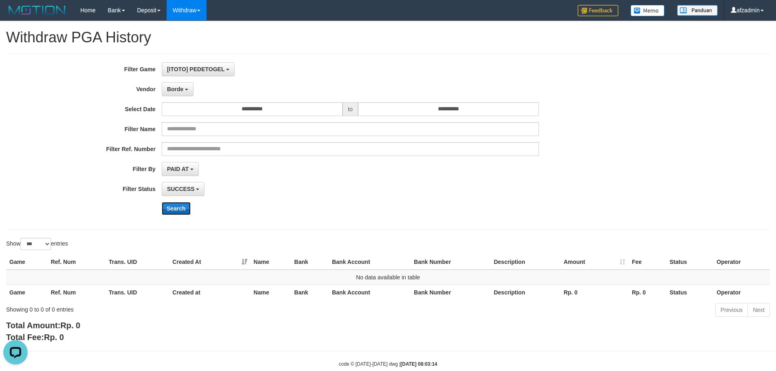
click at [182, 212] on button "Search" at bounding box center [176, 208] width 29 height 13
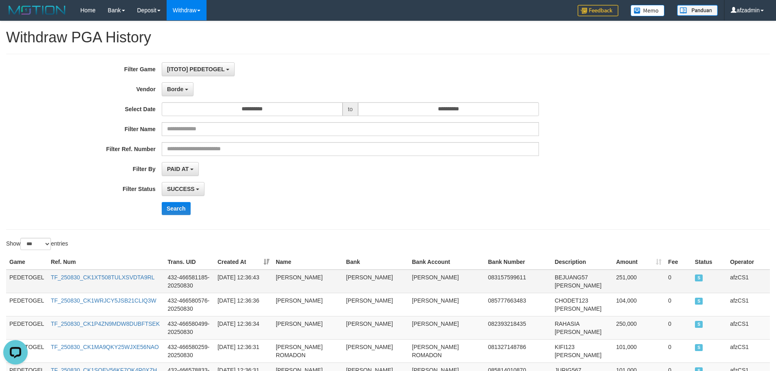
click at [34, 275] on td "PEDETOGEL" at bounding box center [27, 282] width 42 height 24
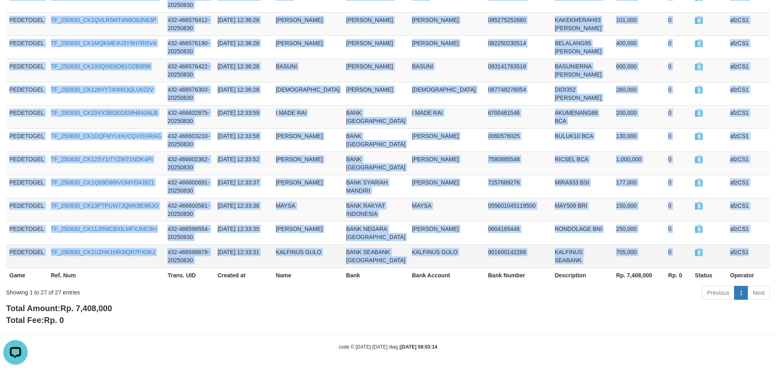
click at [743, 252] on td "afzCS1" at bounding box center [748, 255] width 43 height 23
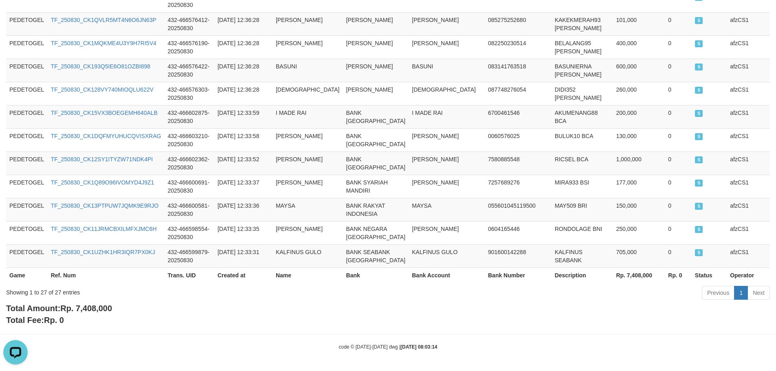
click at [99, 310] on span "Rp. 7,408,000" at bounding box center [86, 308] width 52 height 9
